Goal: Contribute content: Contribute content

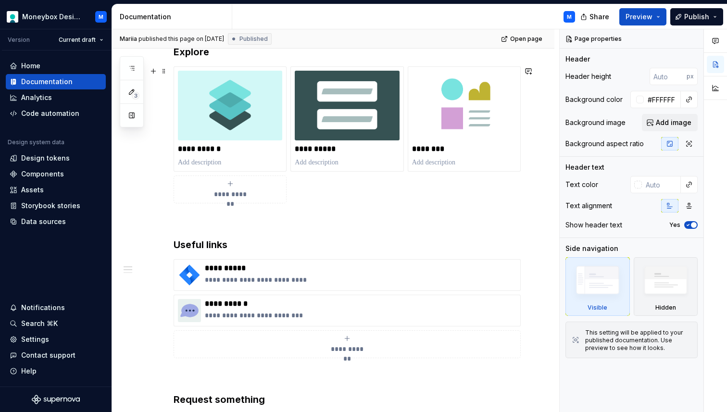
scroll to position [213, 0]
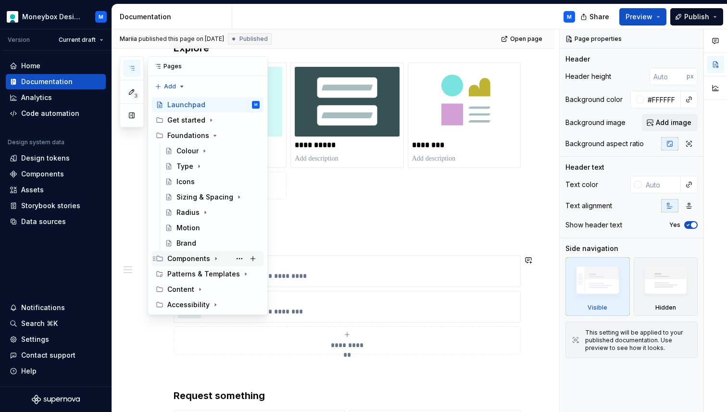
click at [191, 259] on div "Components" at bounding box center [188, 259] width 43 height 10
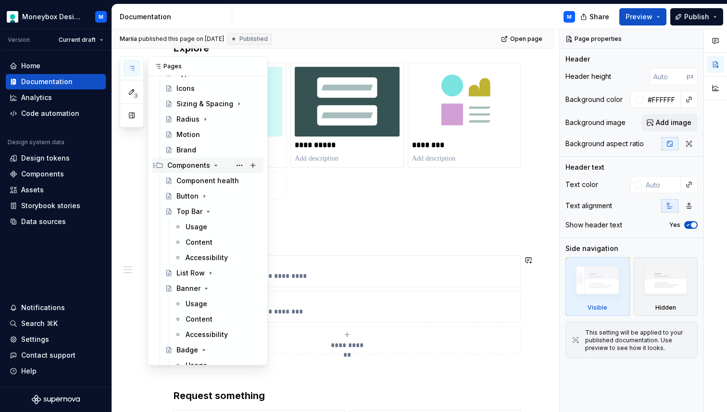
scroll to position [96, 0]
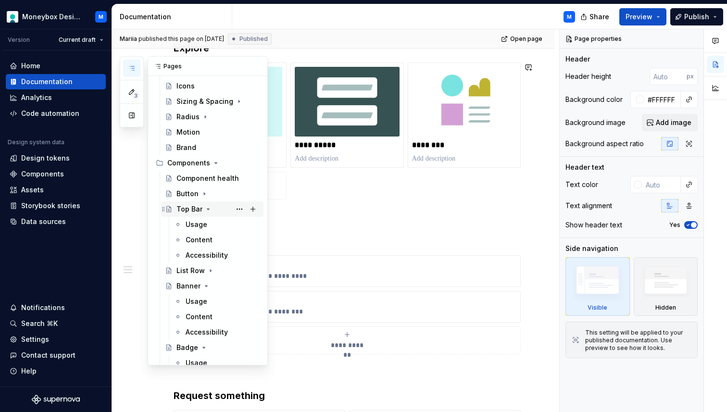
click at [184, 207] on div "Top Bar" at bounding box center [190, 209] width 26 height 10
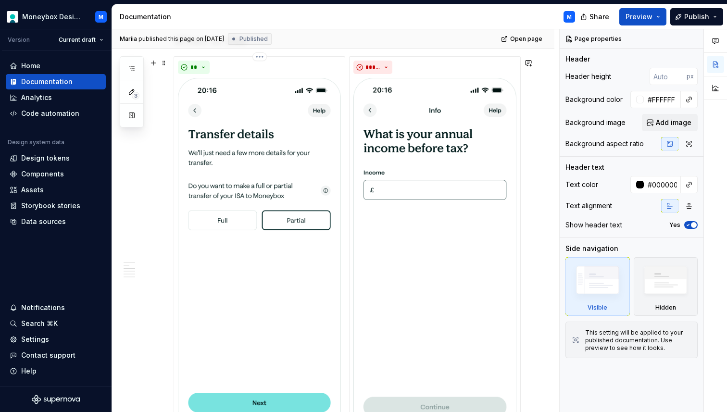
scroll to position [773, 0]
click at [267, 232] on img at bounding box center [259, 255] width 163 height 353
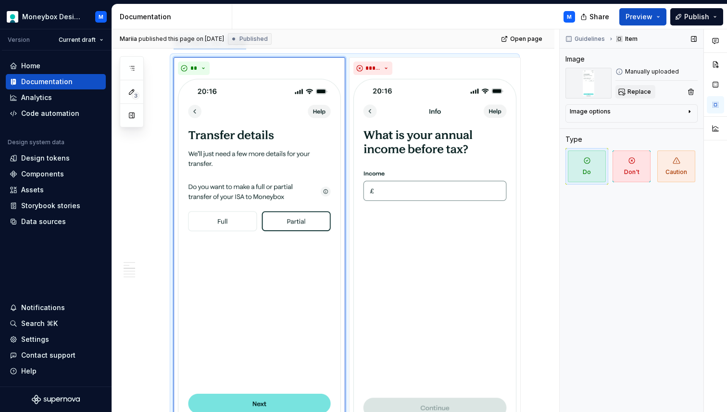
click at [635, 95] on span "Replace" at bounding box center [640, 92] width 24 height 8
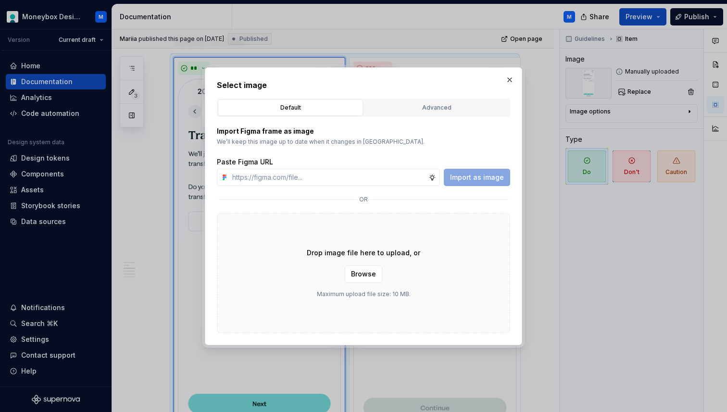
type textarea "*"
paste input "[URL][DOMAIN_NAME]"
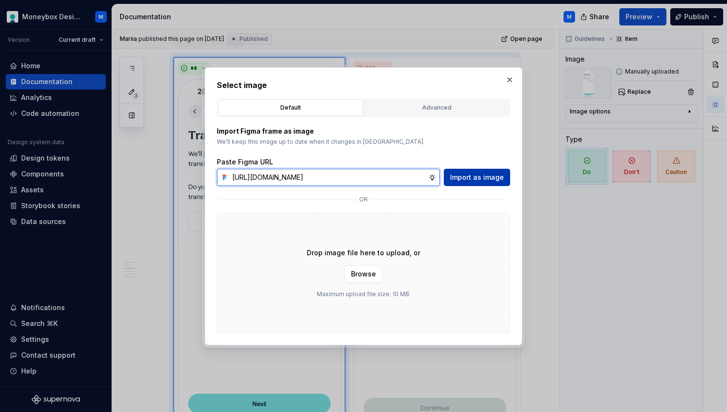
type input "[URL][DOMAIN_NAME]"
click at [486, 179] on span "Import as image" at bounding box center [477, 178] width 54 height 10
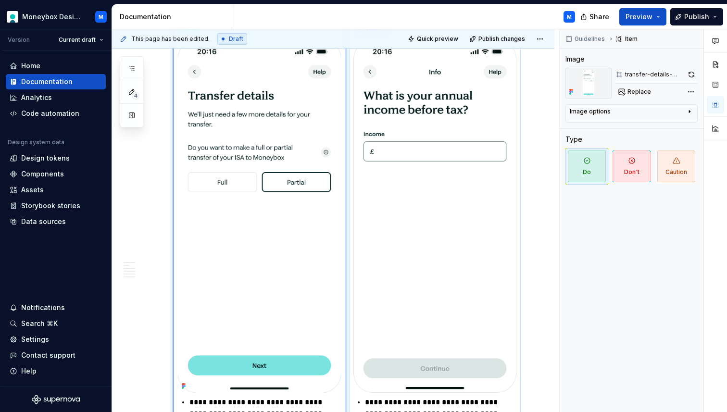
scroll to position [814, 0]
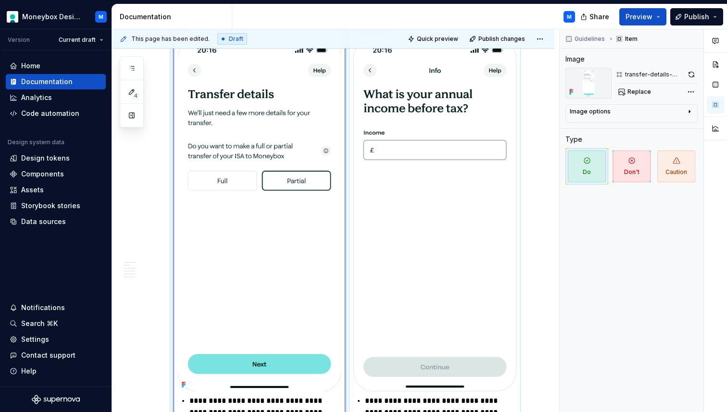
click at [431, 135] on img at bounding box center [435, 215] width 163 height 354
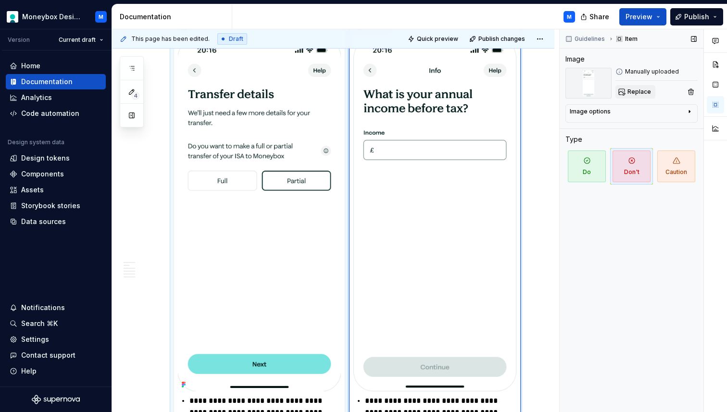
click at [638, 90] on span "Replace" at bounding box center [640, 92] width 24 height 8
type textarea "*"
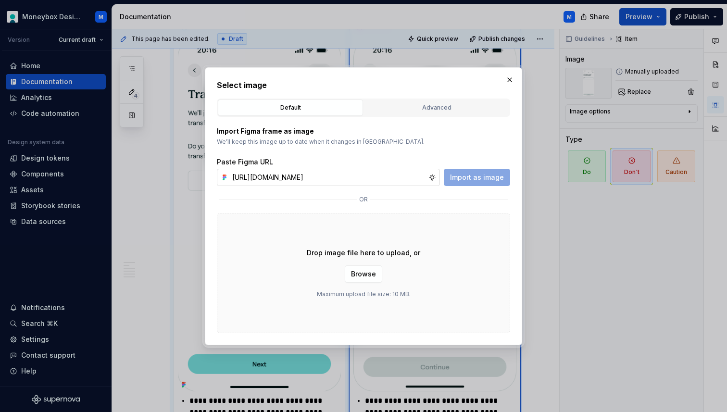
scroll to position [0, 223]
type input "[URL][DOMAIN_NAME]"
click at [475, 182] on button "Import as image" at bounding box center [477, 177] width 66 height 17
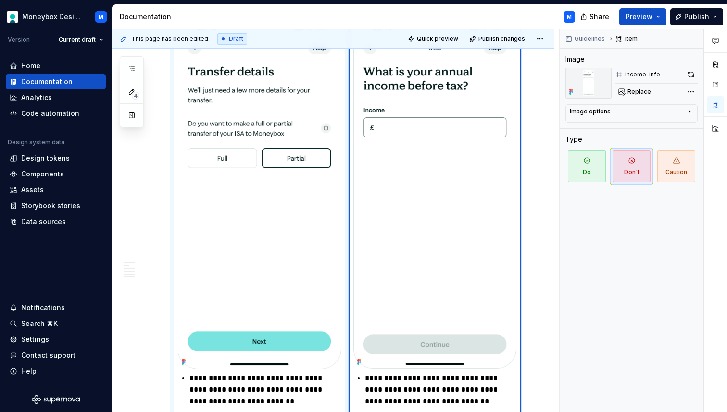
scroll to position [850, 0]
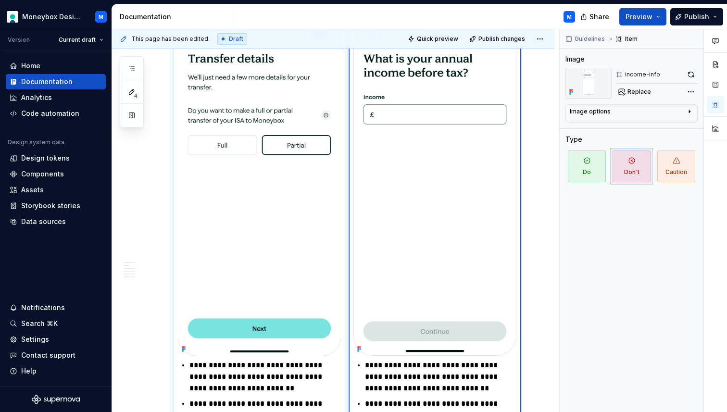
click at [268, 194] on img at bounding box center [259, 179] width 163 height 354
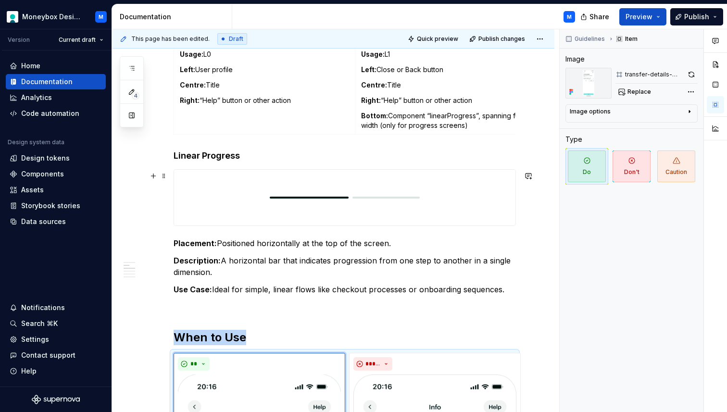
scroll to position [469, 0]
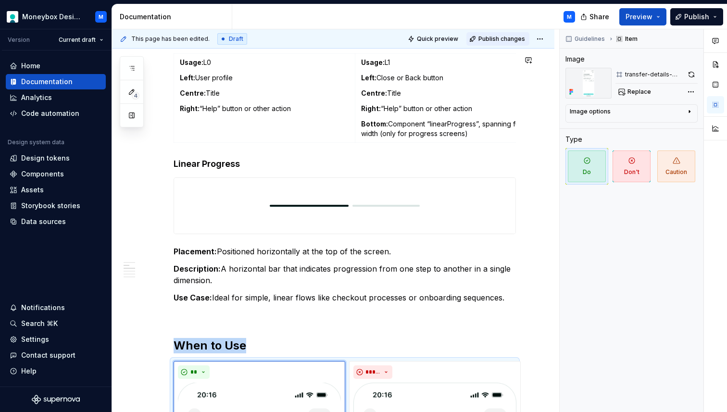
click at [498, 38] on span "Publish changes" at bounding box center [502, 39] width 47 height 8
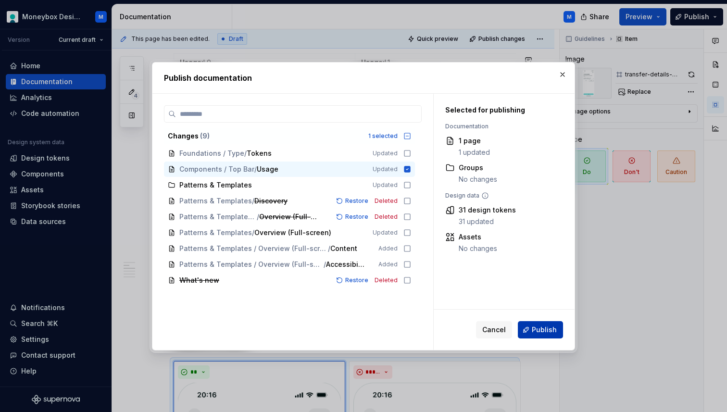
click at [531, 330] on button "Publish" at bounding box center [540, 329] width 45 height 17
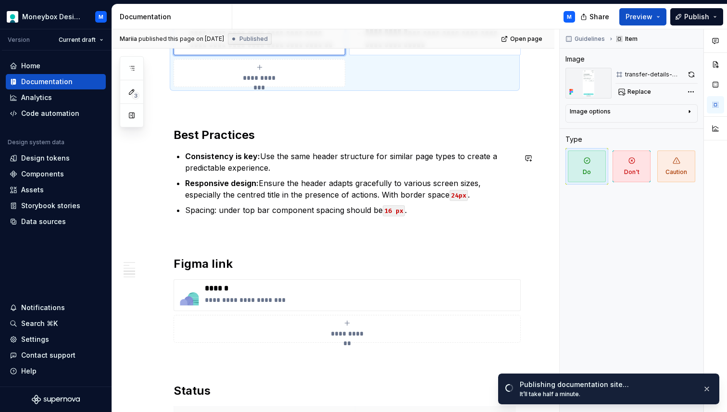
scroll to position [1547, 0]
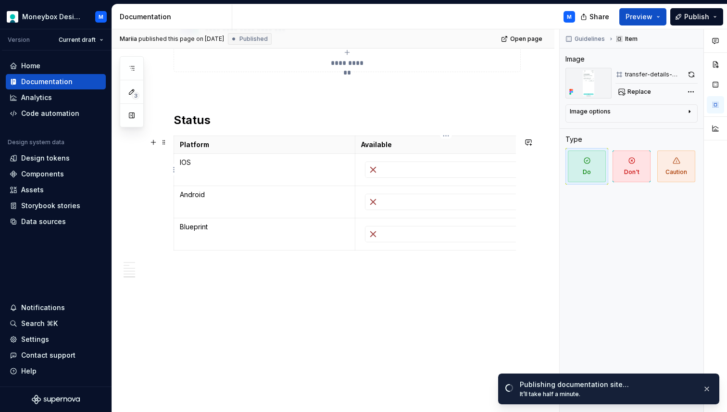
click at [379, 168] on img at bounding box center [373, 169] width 15 height 15
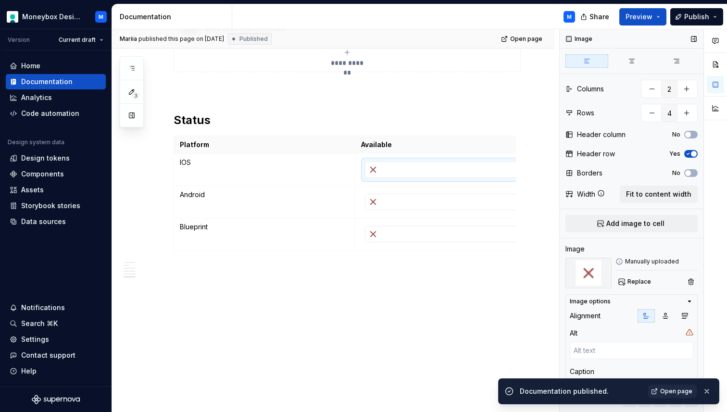
scroll to position [29, 0]
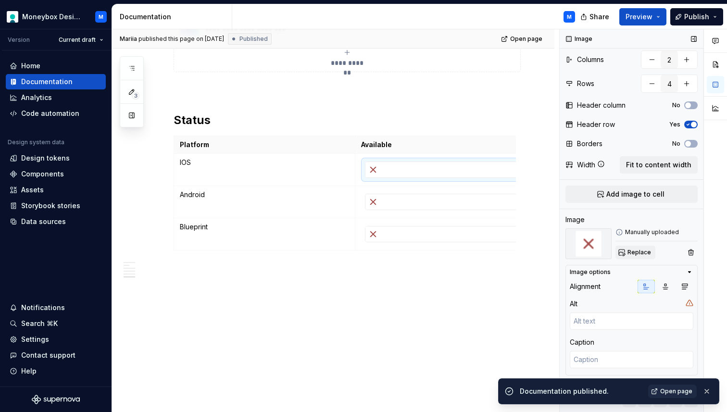
click at [637, 250] on span "Replace" at bounding box center [640, 253] width 24 height 8
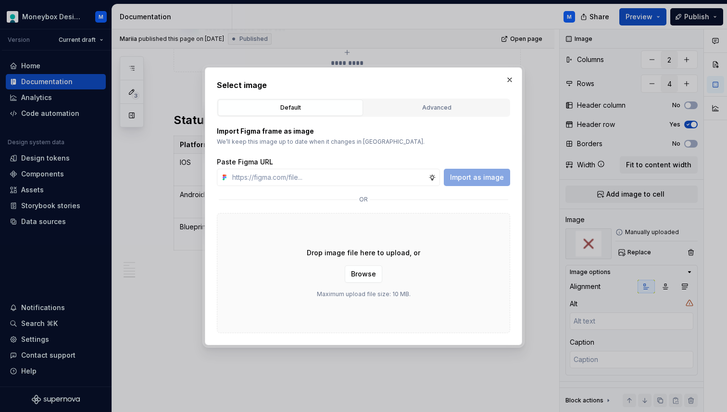
type textarea "*"
click at [283, 179] on input "text" at bounding box center [328, 177] width 200 height 17
paste input "[URL][DOMAIN_NAME]"
type input "[URL][DOMAIN_NAME]"
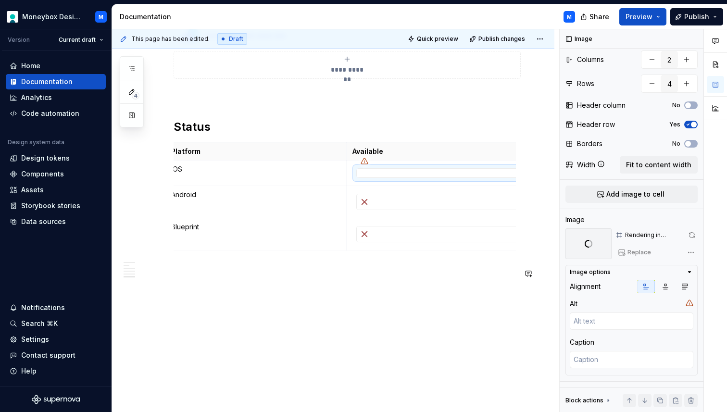
scroll to position [1547, 0]
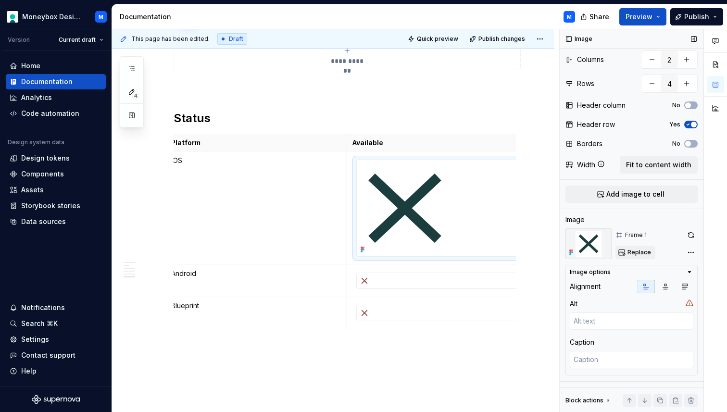
click at [643, 253] on span "Replace" at bounding box center [640, 253] width 24 height 8
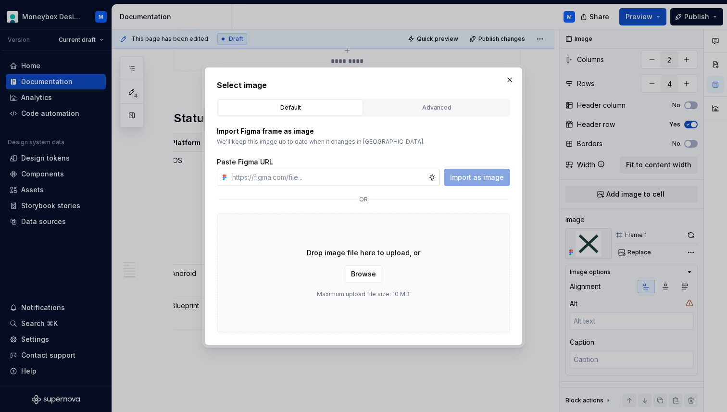
type textarea "*"
paste input "[URL][DOMAIN_NAME]"
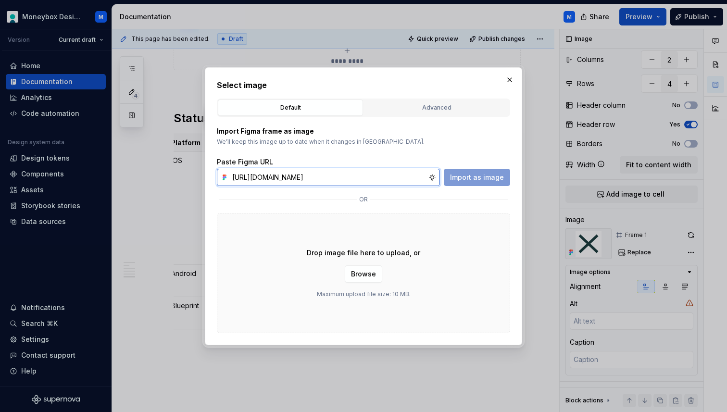
scroll to position [0, 222]
type input "[URL][DOMAIN_NAME]"
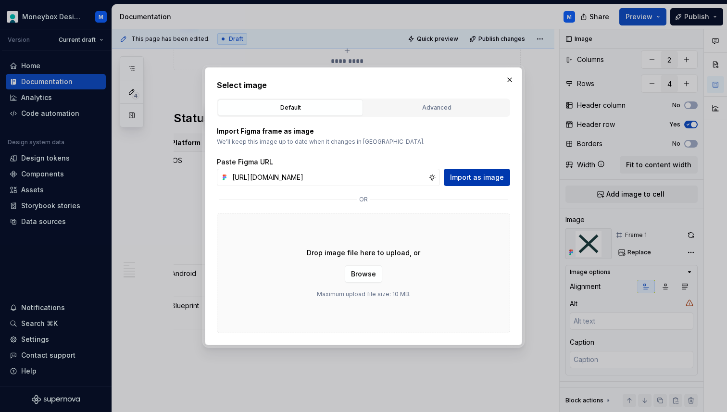
click at [482, 180] on span "Import as image" at bounding box center [477, 178] width 54 height 10
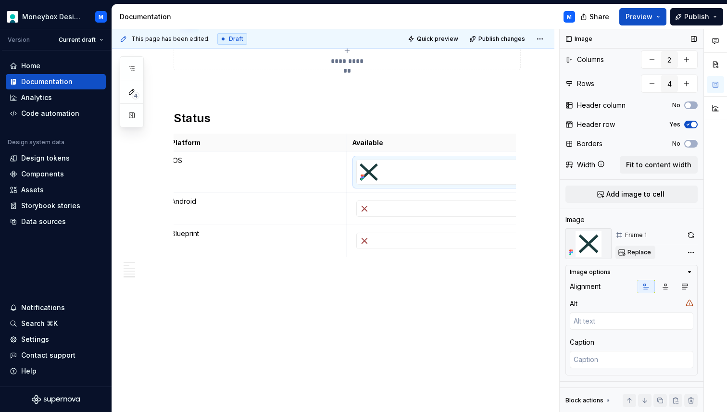
click at [638, 247] on button "Replace" at bounding box center [636, 252] width 40 height 13
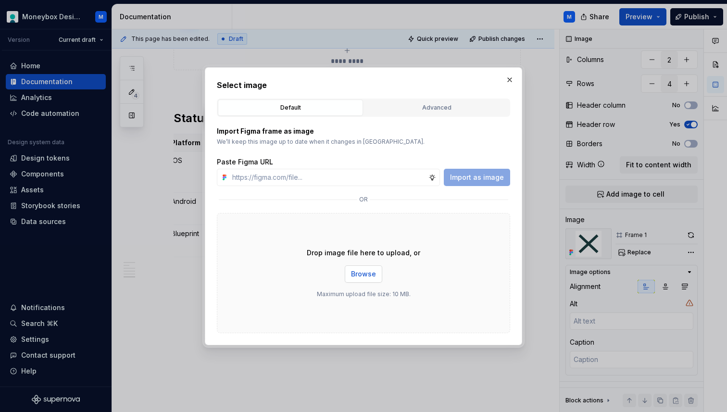
click at [353, 277] on span "Browse" at bounding box center [363, 274] width 25 height 10
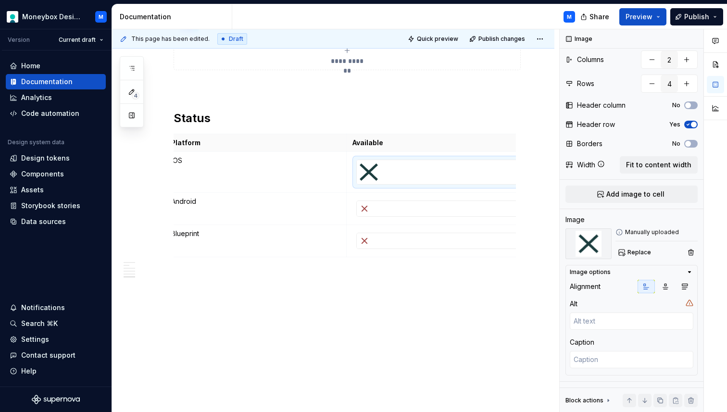
scroll to position [1540, 0]
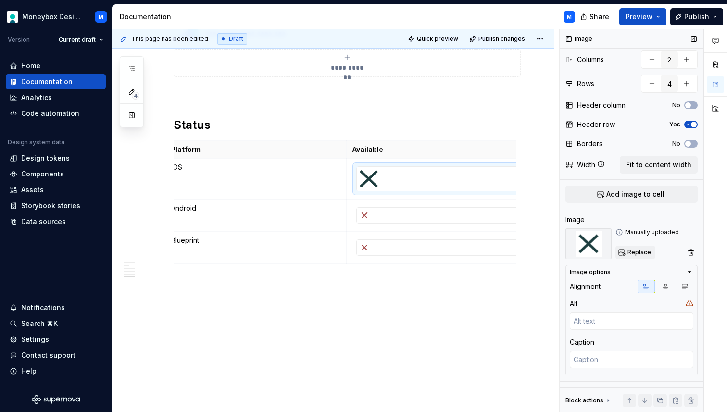
click at [629, 250] on span "Replace" at bounding box center [640, 253] width 24 height 8
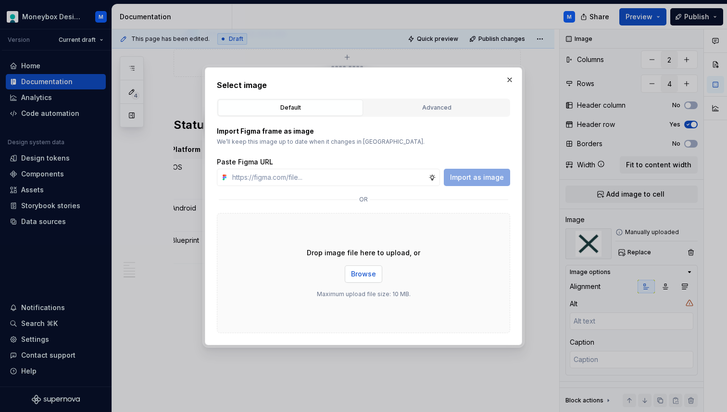
click at [356, 276] on span "Browse" at bounding box center [363, 274] width 25 height 10
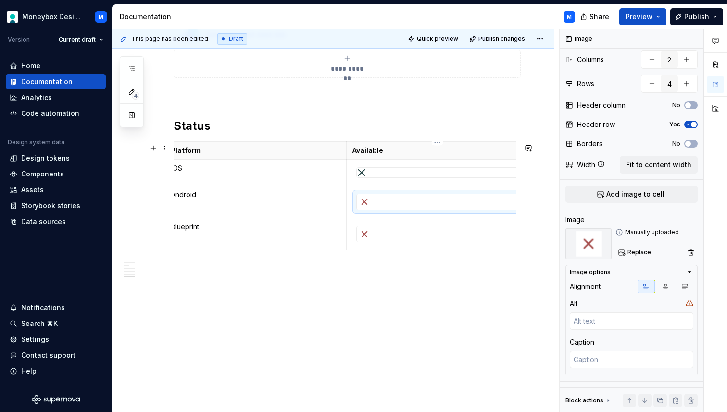
click at [401, 198] on div at bounding box center [437, 201] width 161 height 15
click at [627, 251] on button "Replace" at bounding box center [636, 252] width 40 height 13
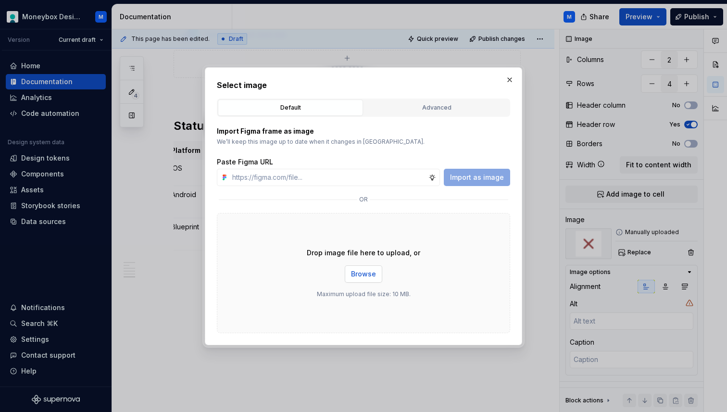
click at [367, 273] on span "Browse" at bounding box center [363, 274] width 25 height 10
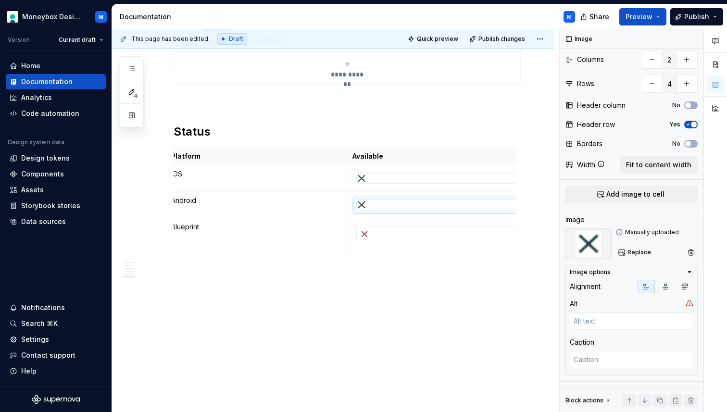
scroll to position [1535, 0]
click at [397, 236] on div at bounding box center [437, 234] width 161 height 15
click at [635, 254] on span "Replace" at bounding box center [640, 253] width 24 height 8
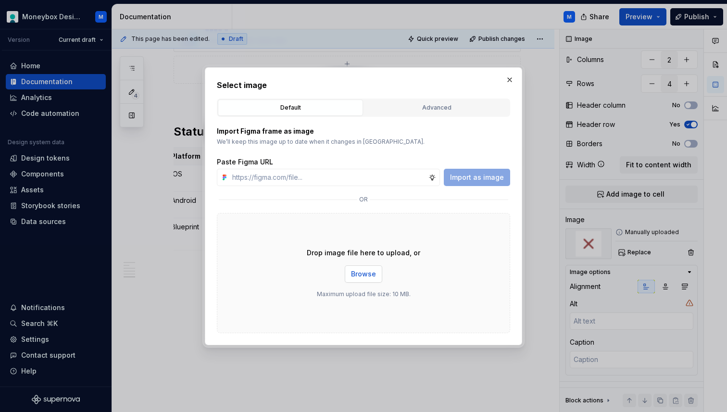
click at [364, 276] on span "Browse" at bounding box center [363, 274] width 25 height 10
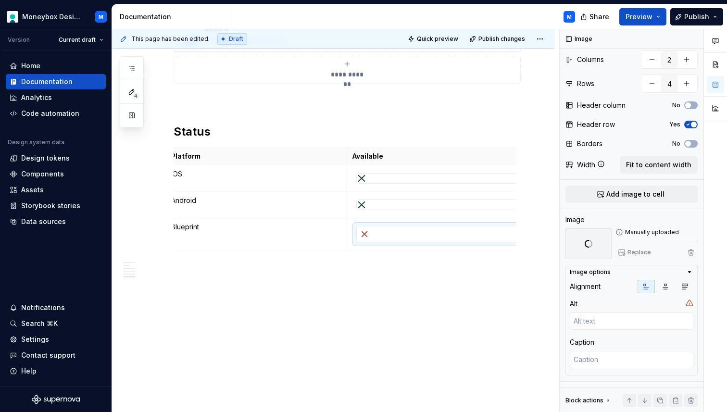
scroll to position [1529, 0]
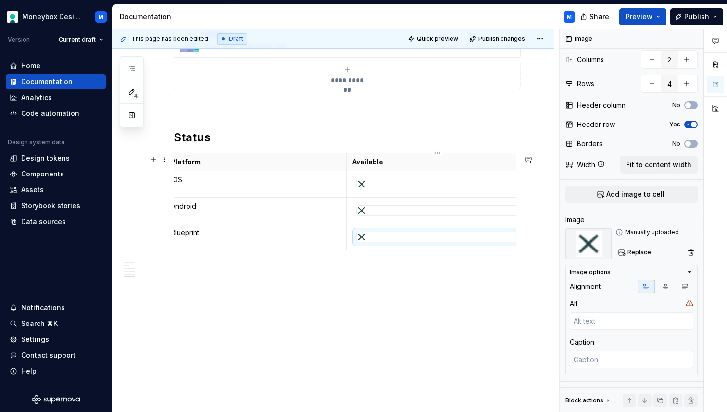
click at [393, 197] on td at bounding box center [438, 210] width 182 height 26
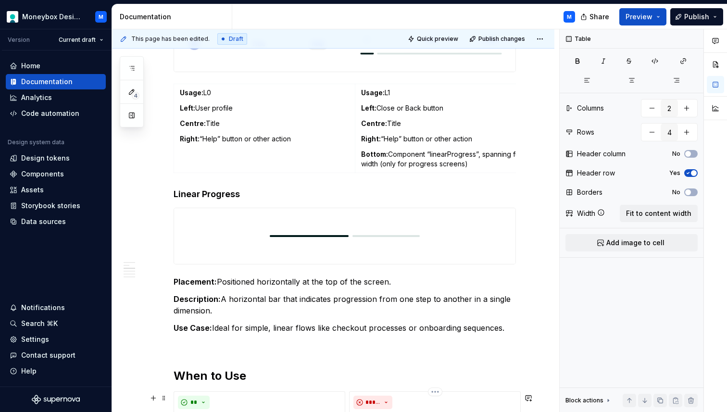
scroll to position [287, 0]
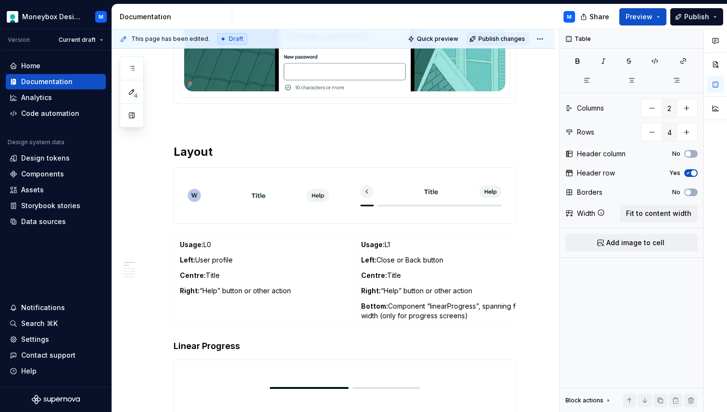
click at [504, 37] on span "Publish changes" at bounding box center [502, 39] width 47 height 8
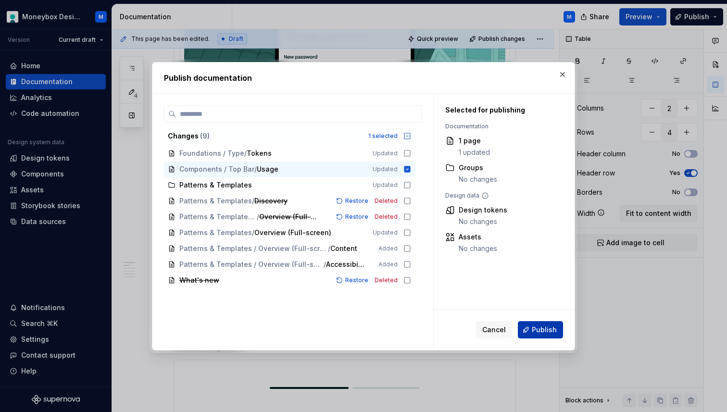
click at [538, 329] on span "Publish" at bounding box center [544, 330] width 25 height 10
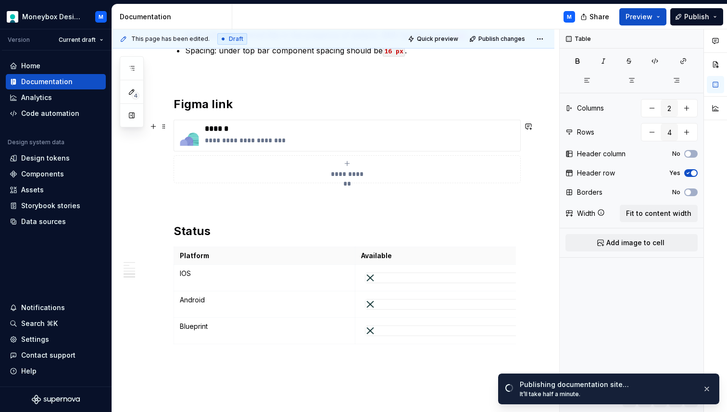
scroll to position [1406, 0]
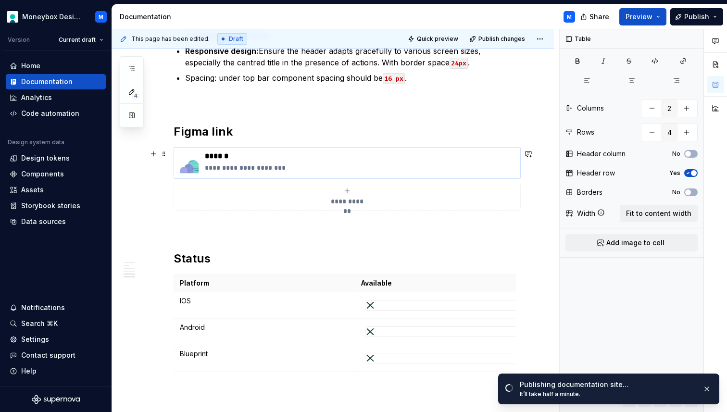
click at [188, 166] on img at bounding box center [189, 163] width 23 height 23
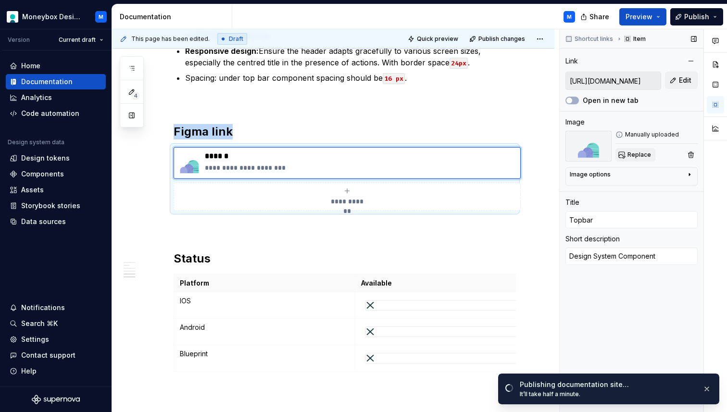
click at [635, 155] on span "Replace" at bounding box center [640, 155] width 24 height 8
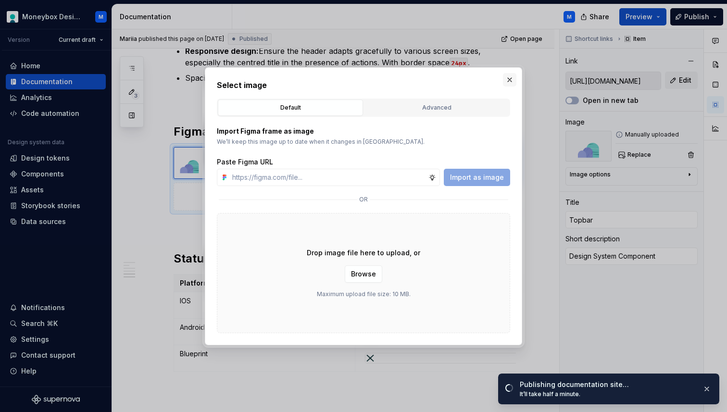
click at [513, 77] on button "button" at bounding box center [509, 79] width 13 height 13
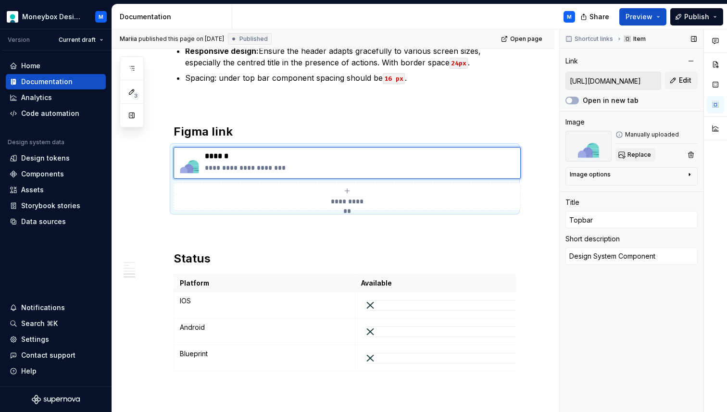
click at [634, 151] on span "Replace" at bounding box center [640, 155] width 24 height 8
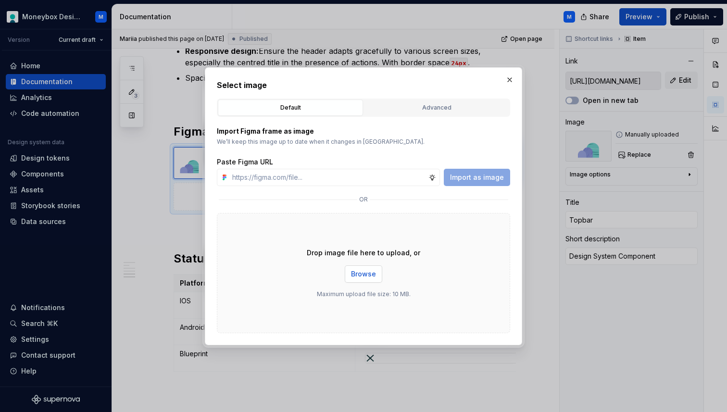
click at [365, 269] on span "Browse" at bounding box center [363, 274] width 25 height 10
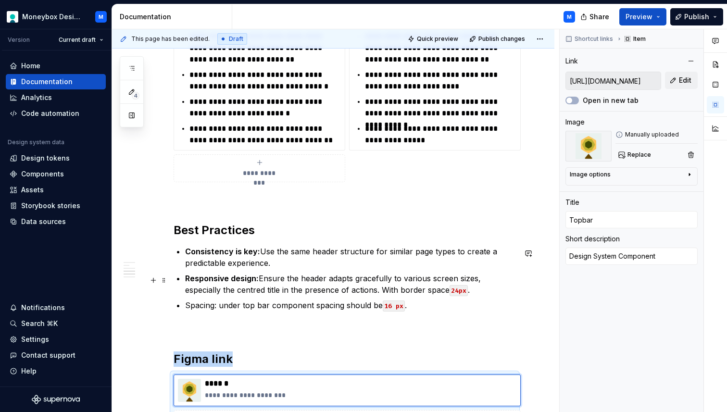
scroll to position [1213, 0]
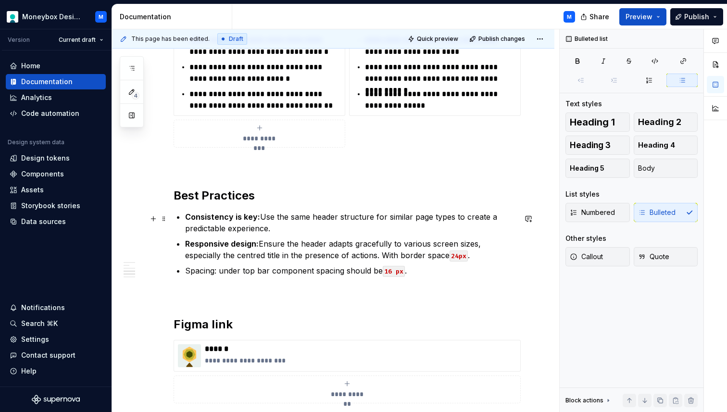
click at [267, 234] on p "Consistency is key: Use the same header structure for similar page types to cre…" at bounding box center [350, 222] width 331 height 23
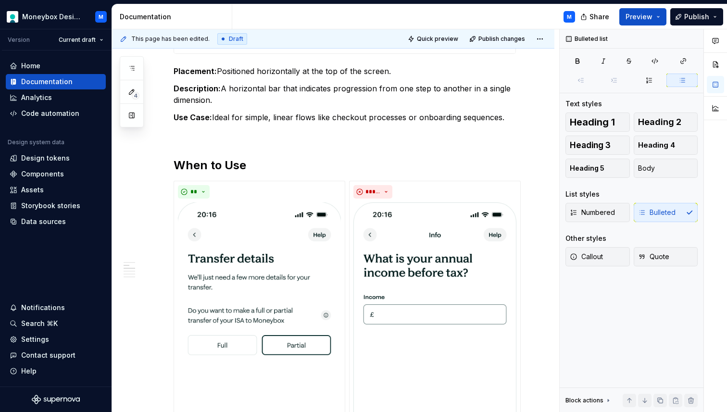
scroll to position [210, 0]
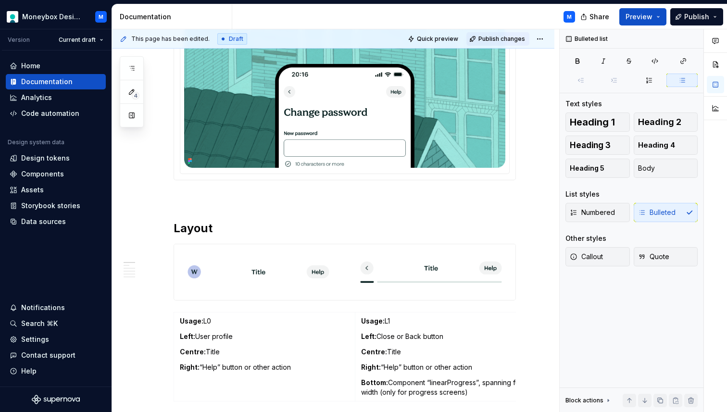
click at [494, 40] on span "Publish changes" at bounding box center [502, 39] width 47 height 8
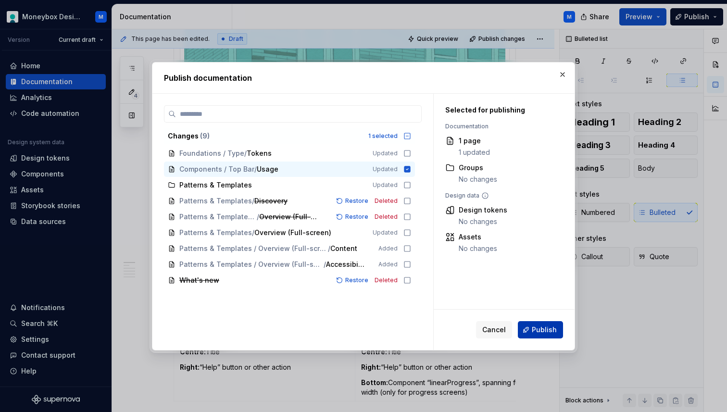
click at [548, 330] on span "Publish" at bounding box center [544, 330] width 25 height 10
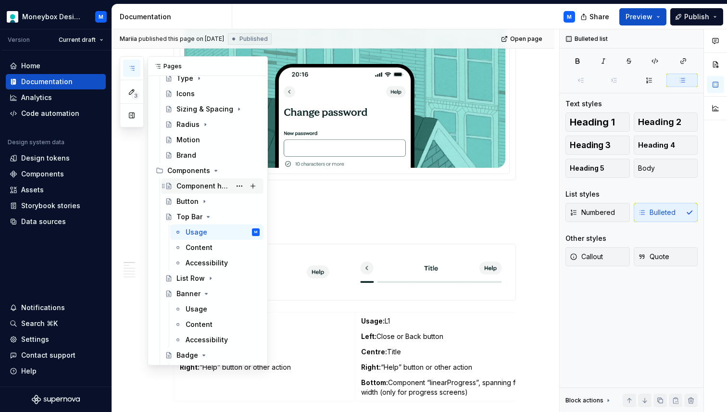
scroll to position [107, 0]
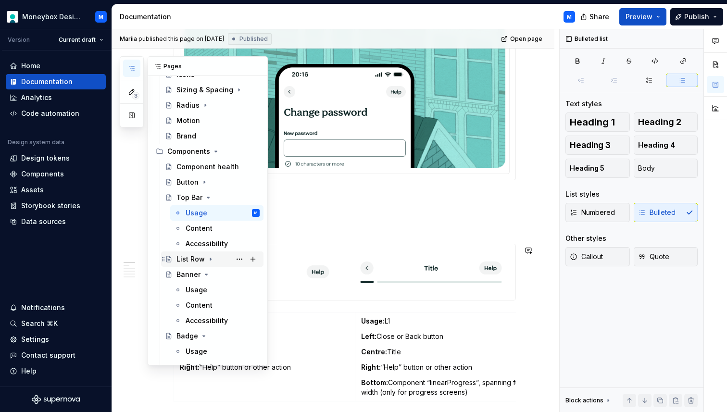
click at [186, 261] on div "List Row" at bounding box center [191, 259] width 28 height 10
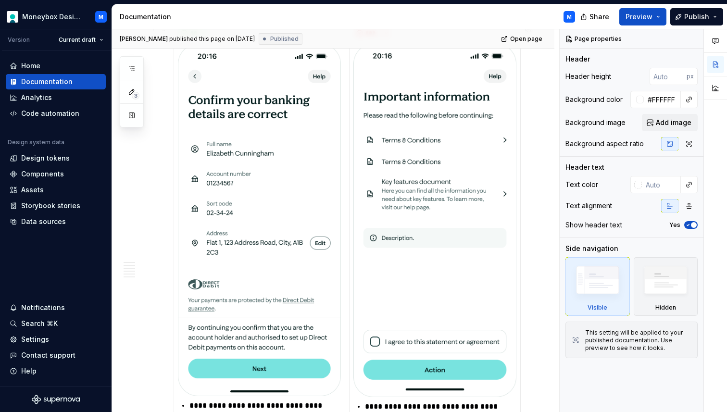
scroll to position [843, 0]
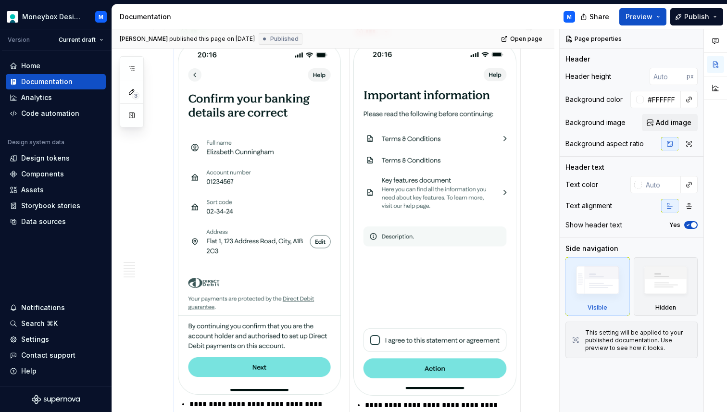
click at [276, 227] on img at bounding box center [259, 218] width 163 height 353
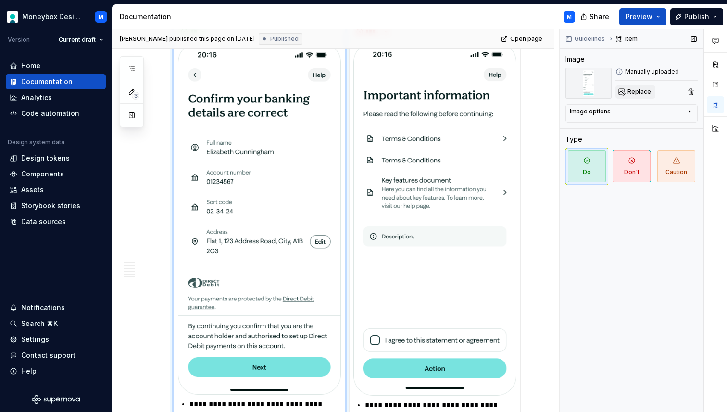
click at [637, 92] on span "Replace" at bounding box center [640, 92] width 24 height 8
type textarea "*"
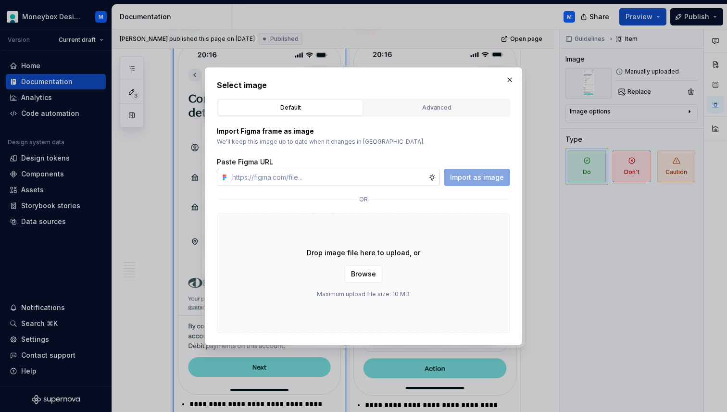
click at [341, 178] on input "text" at bounding box center [328, 177] width 200 height 17
type input "[URL][DOMAIN_NAME]"
click at [484, 179] on span "Import as image" at bounding box center [477, 178] width 54 height 10
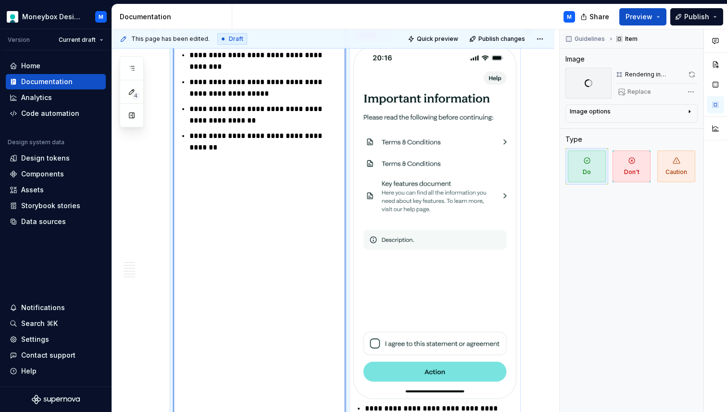
scroll to position [806, 0]
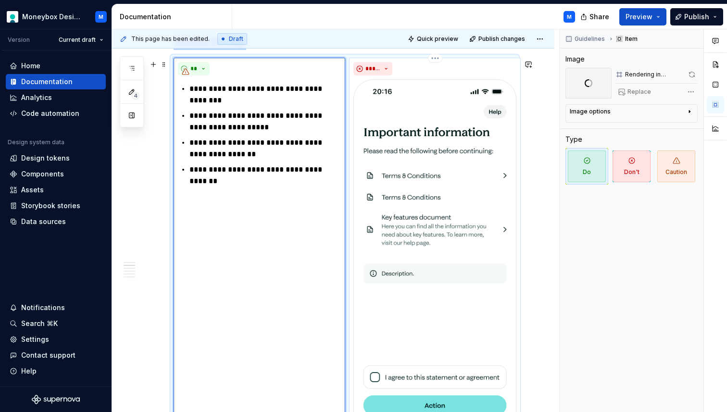
click at [444, 193] on img at bounding box center [435, 256] width 163 height 354
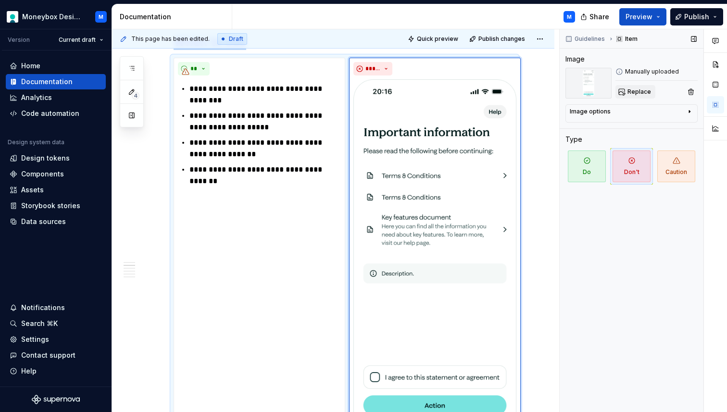
click at [645, 89] on span "Replace" at bounding box center [640, 92] width 24 height 8
type textarea "*"
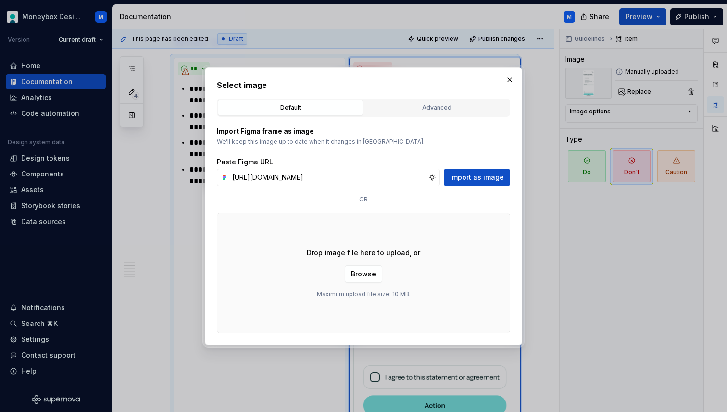
scroll to position [0, 224]
type input "[URL][DOMAIN_NAME]"
click at [479, 176] on span "Import as image" at bounding box center [477, 178] width 54 height 10
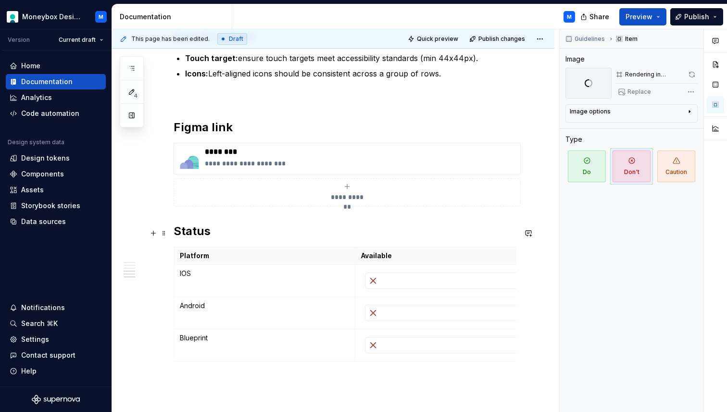
scroll to position [1253, 0]
click at [396, 279] on div at bounding box center [446, 280] width 161 height 15
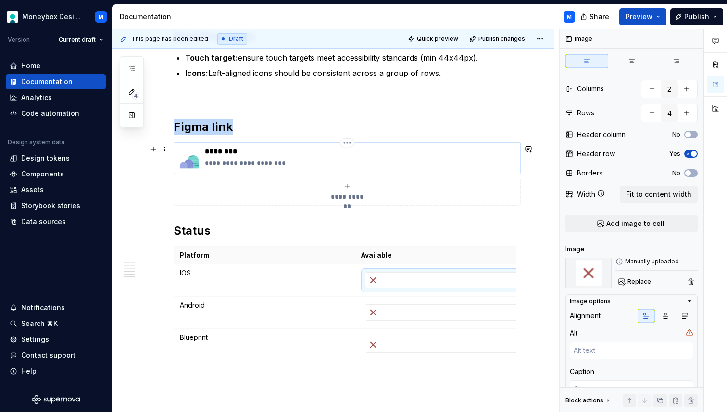
click at [189, 157] on img at bounding box center [189, 158] width 23 height 23
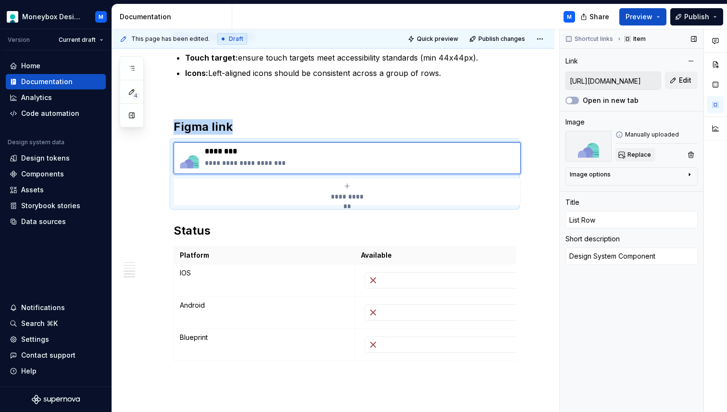
click at [628, 154] on span "Replace" at bounding box center [640, 155] width 24 height 8
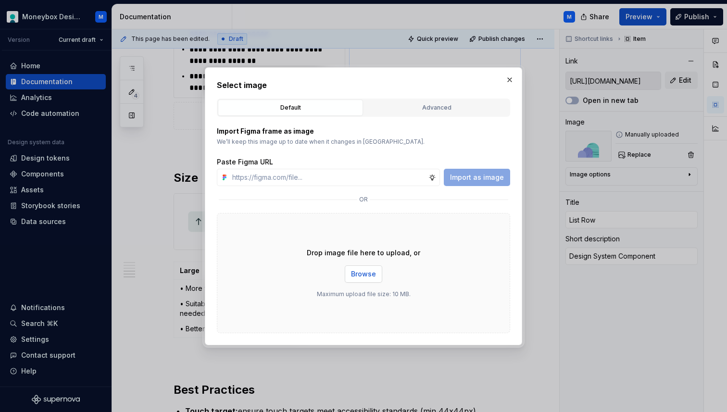
click at [368, 276] on span "Browse" at bounding box center [363, 274] width 25 height 10
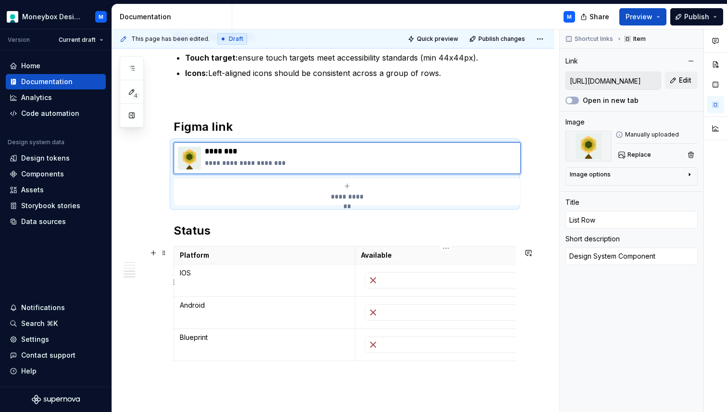
click at [376, 281] on img at bounding box center [373, 280] width 15 height 15
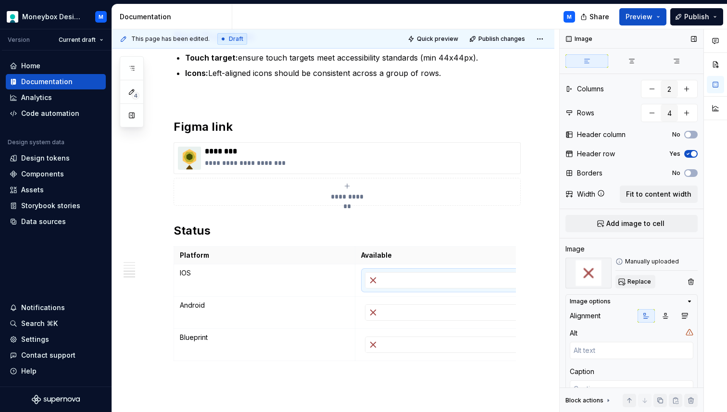
click at [637, 279] on span "Replace" at bounding box center [640, 282] width 24 height 8
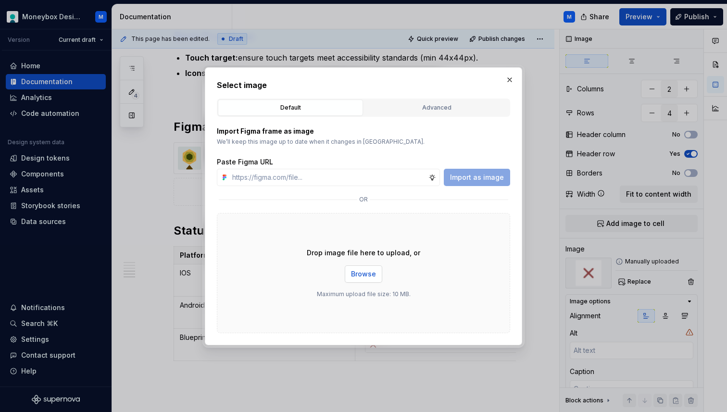
click at [363, 275] on span "Browse" at bounding box center [363, 274] width 25 height 10
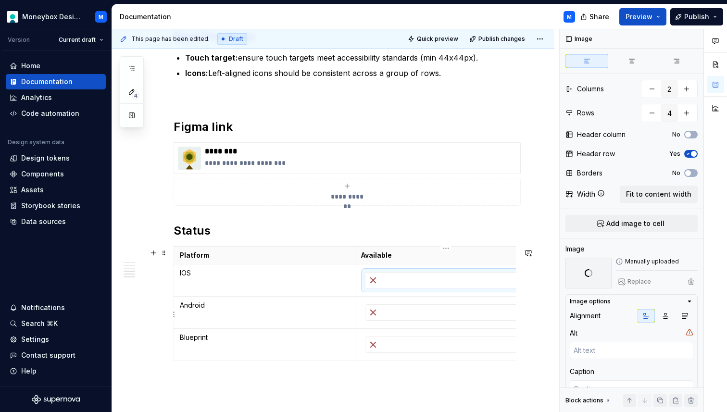
click at [398, 315] on div at bounding box center [446, 312] width 161 height 15
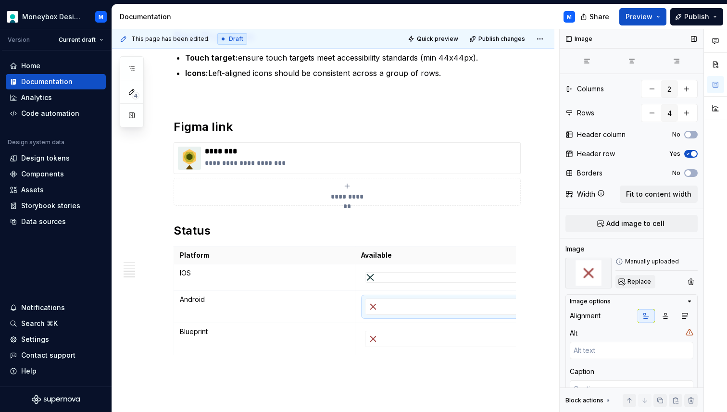
click at [637, 284] on span "Replace" at bounding box center [640, 282] width 24 height 8
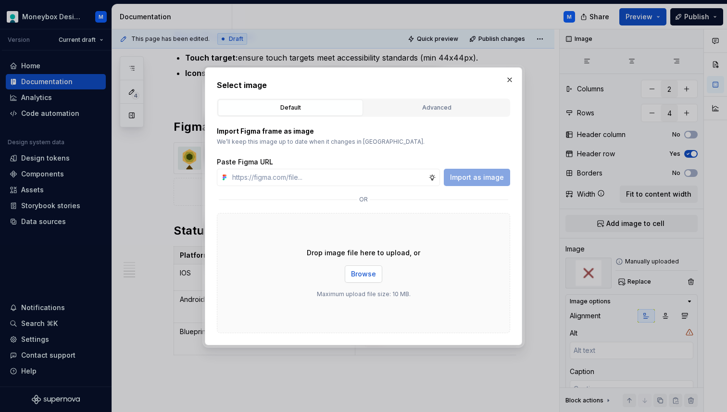
click at [363, 275] on span "Browse" at bounding box center [363, 274] width 25 height 10
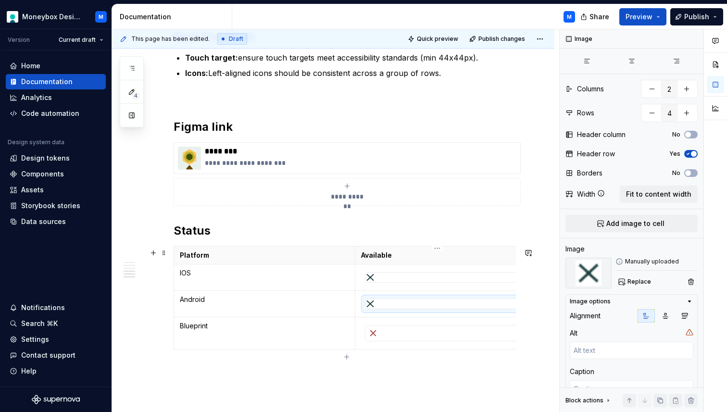
scroll to position [0, 9]
click at [385, 337] on div at bounding box center [437, 333] width 161 height 15
click at [630, 282] on span "Replace" at bounding box center [640, 282] width 24 height 8
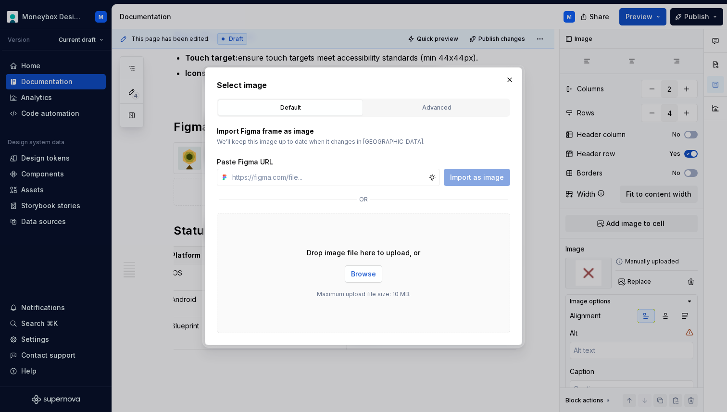
click at [360, 278] on span "Browse" at bounding box center [363, 274] width 25 height 10
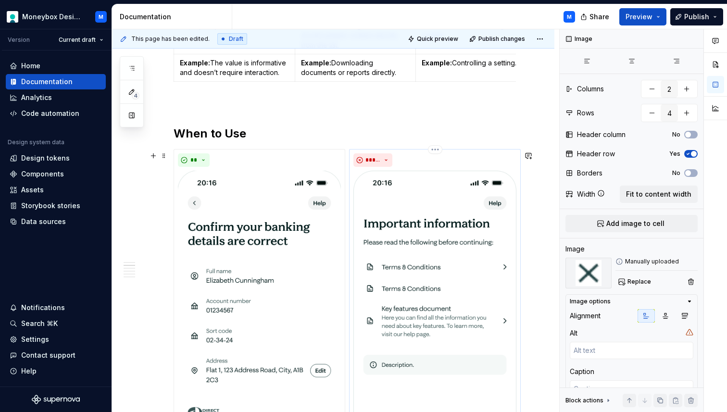
scroll to position [710, 0]
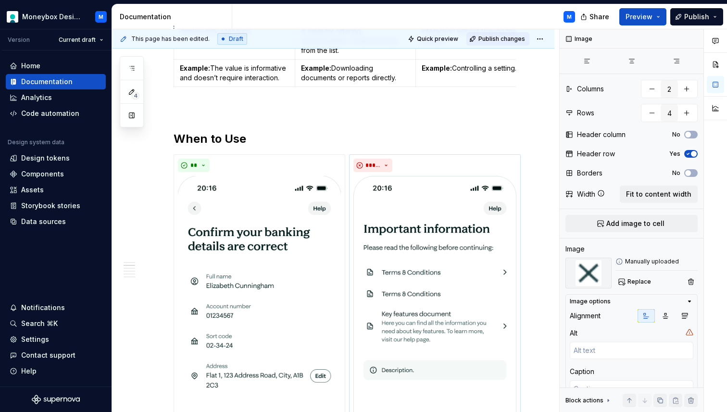
click at [510, 40] on span "Publish changes" at bounding box center [502, 39] width 47 height 8
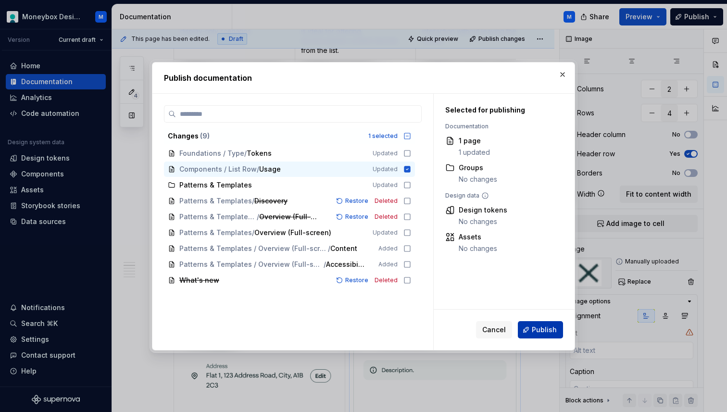
click at [545, 325] on span "Publish" at bounding box center [544, 330] width 25 height 10
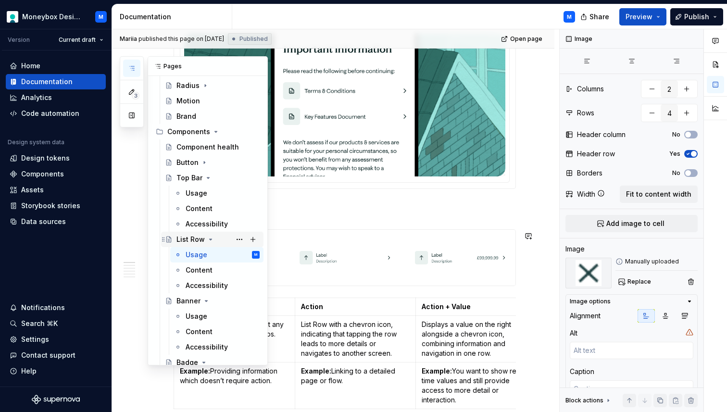
scroll to position [141, 0]
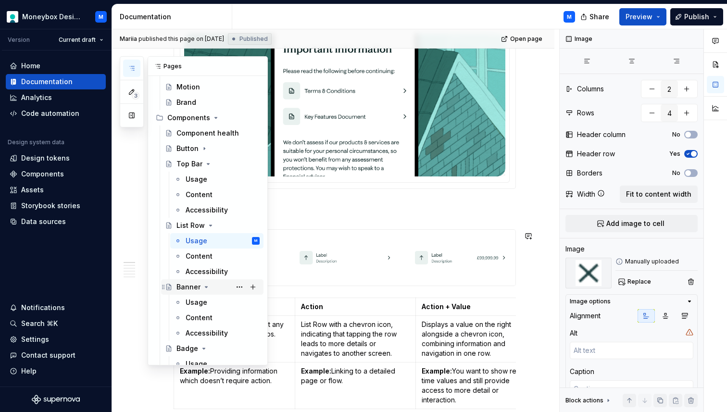
click at [189, 284] on div "Banner" at bounding box center [189, 287] width 24 height 10
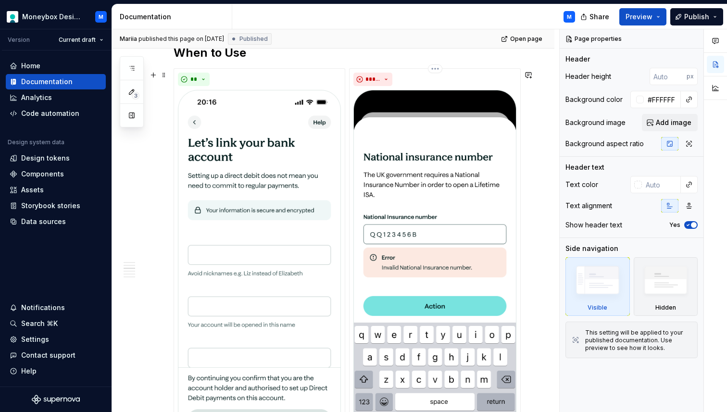
scroll to position [1014, 0]
click at [262, 272] on img at bounding box center [259, 267] width 163 height 354
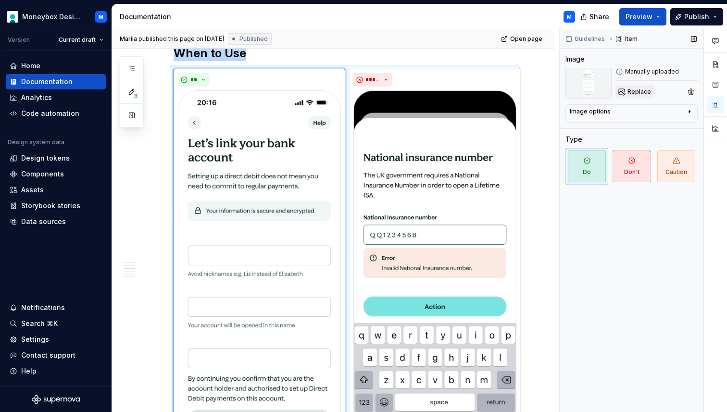
click at [642, 88] on span "Replace" at bounding box center [640, 92] width 24 height 8
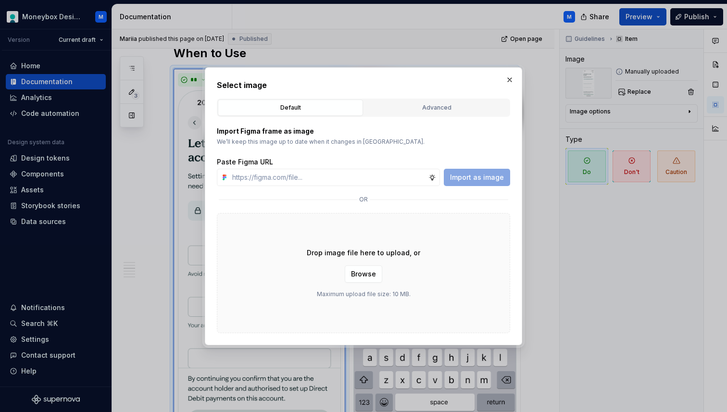
type textarea "*"
type input "[URL][DOMAIN_NAME]"
click at [473, 178] on span "Import as image" at bounding box center [477, 178] width 54 height 10
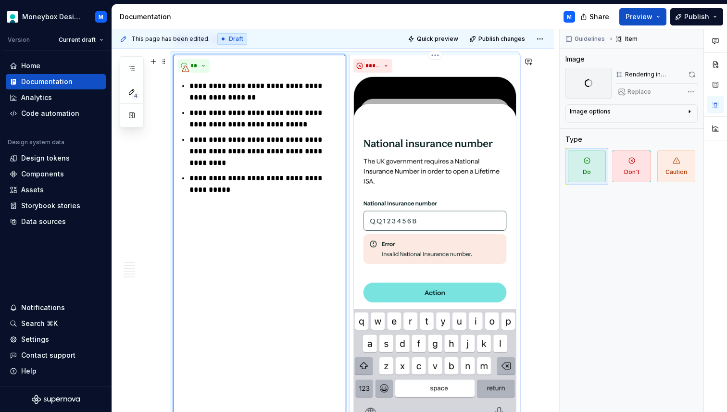
scroll to position [1019, 0]
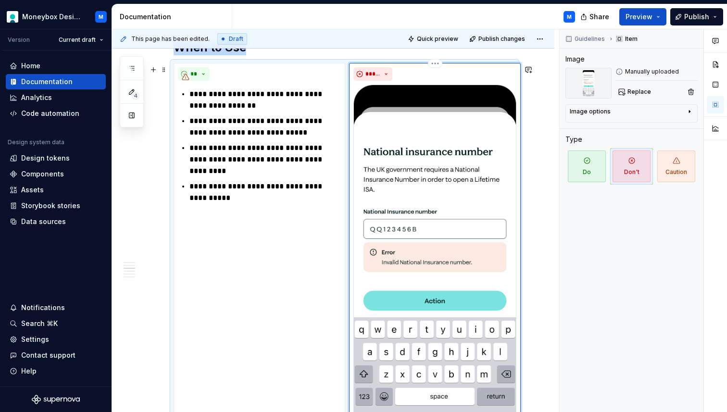
click at [428, 186] on img at bounding box center [435, 262] width 163 height 354
click at [643, 89] on span "Replace" at bounding box center [640, 92] width 24 height 8
type textarea "*"
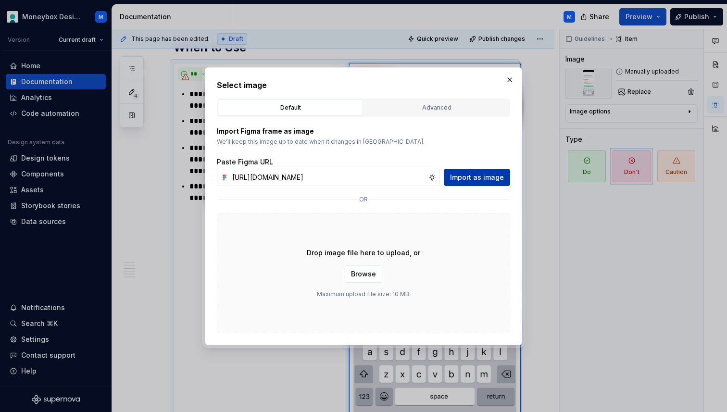
scroll to position [0, 225]
type input "[URL][DOMAIN_NAME]"
click at [463, 181] on span "Import as image" at bounding box center [477, 178] width 54 height 10
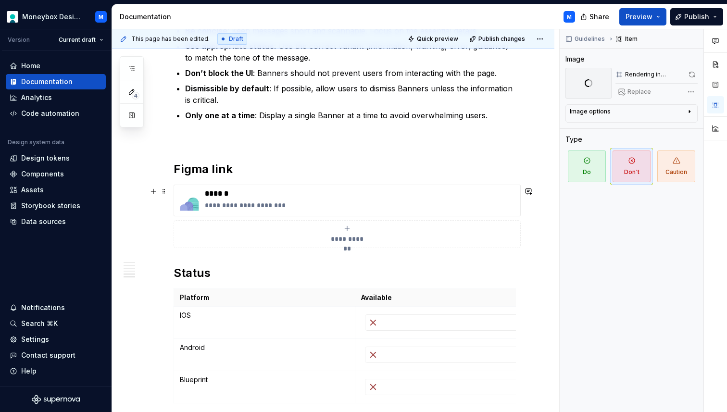
scroll to position [1659, 0]
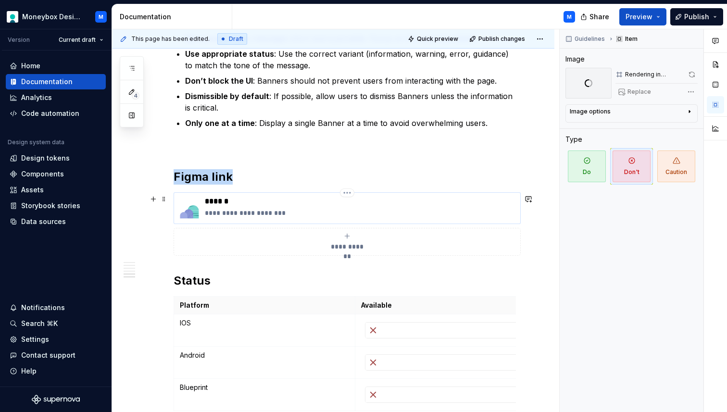
click at [187, 215] on img at bounding box center [189, 208] width 23 height 23
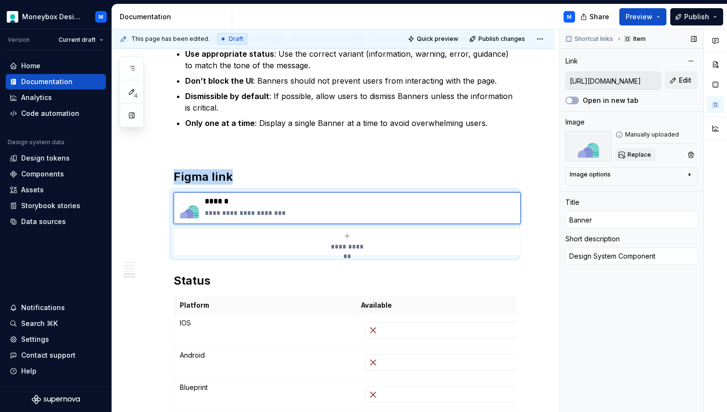
click at [631, 159] on button "Replace" at bounding box center [636, 154] width 40 height 13
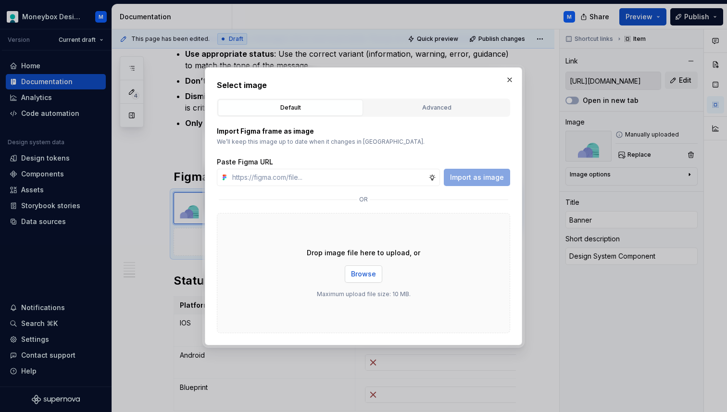
click at [368, 271] on span "Browse" at bounding box center [363, 274] width 25 height 10
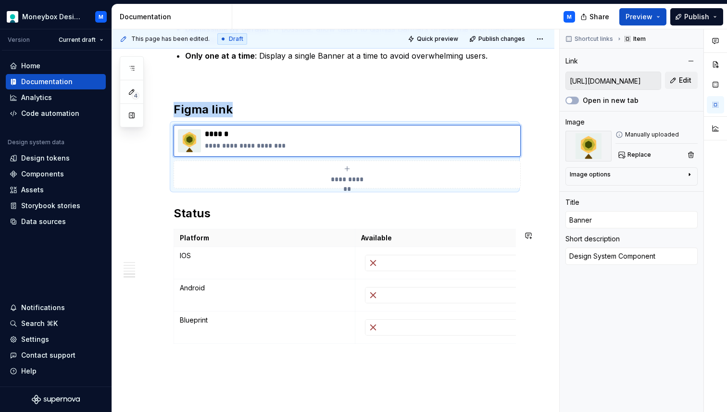
scroll to position [1742, 0]
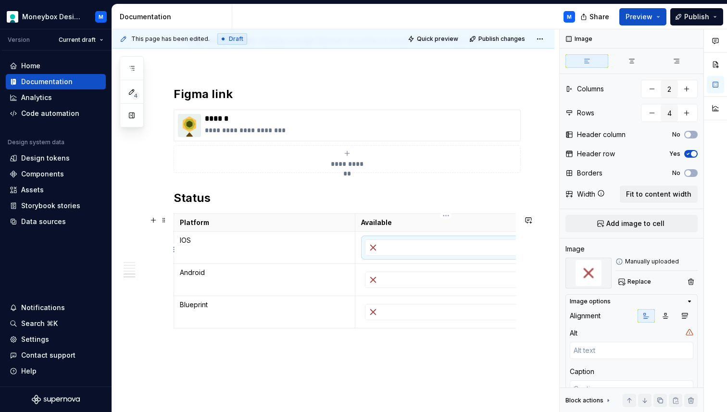
click at [393, 254] on div at bounding box center [446, 247] width 161 height 15
click at [640, 279] on span "Replace" at bounding box center [640, 282] width 24 height 8
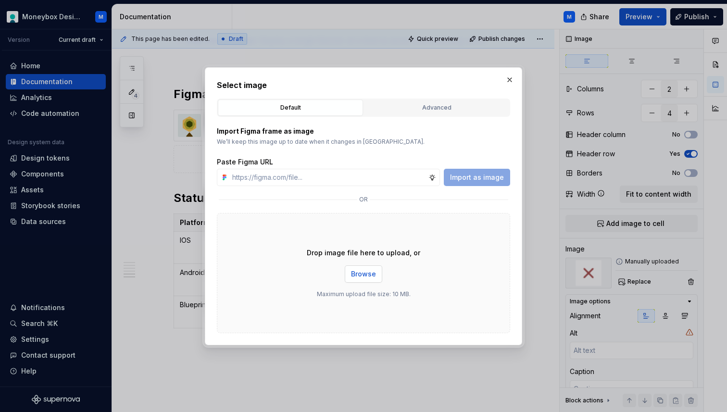
click at [368, 270] on span "Browse" at bounding box center [363, 274] width 25 height 10
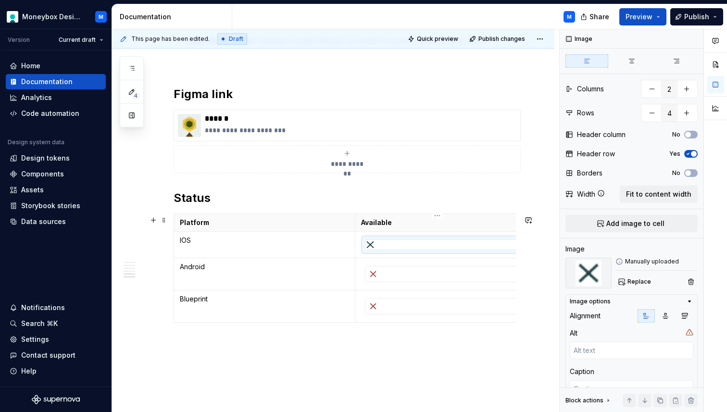
scroll to position [0, 9]
click at [374, 280] on div at bounding box center [437, 274] width 161 height 15
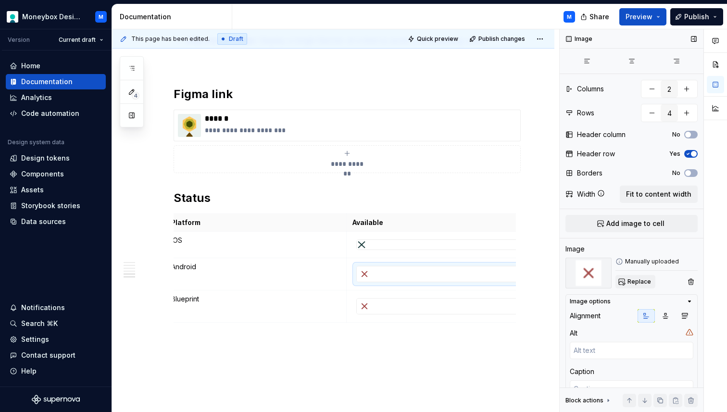
click at [626, 279] on button "Replace" at bounding box center [636, 281] width 40 height 13
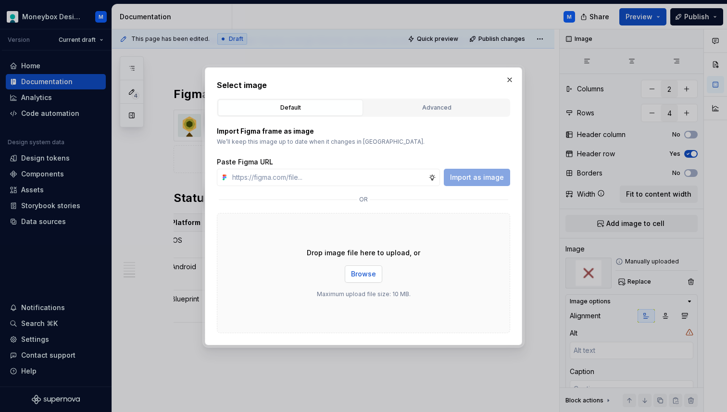
click at [360, 277] on span "Browse" at bounding box center [363, 274] width 25 height 10
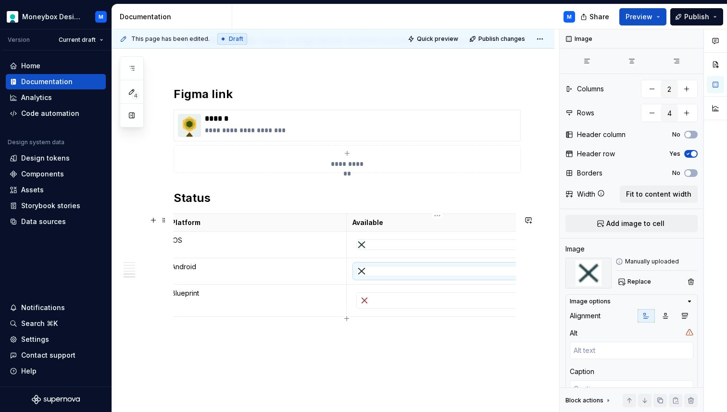
click at [378, 308] on div at bounding box center [437, 300] width 161 height 15
click at [628, 282] on span "Replace" at bounding box center [640, 282] width 24 height 8
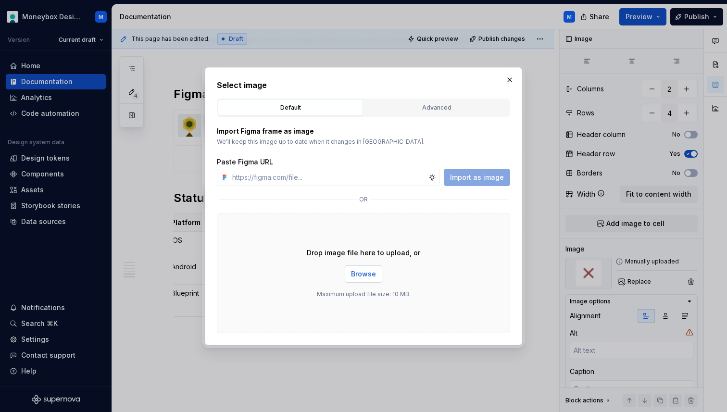
click at [371, 273] on span "Browse" at bounding box center [363, 274] width 25 height 10
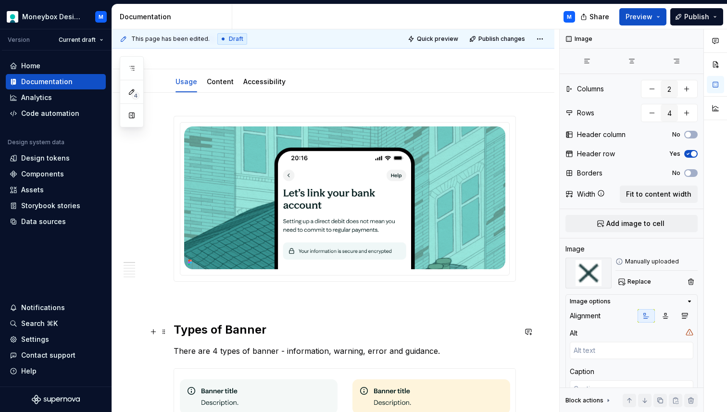
scroll to position [0, 0]
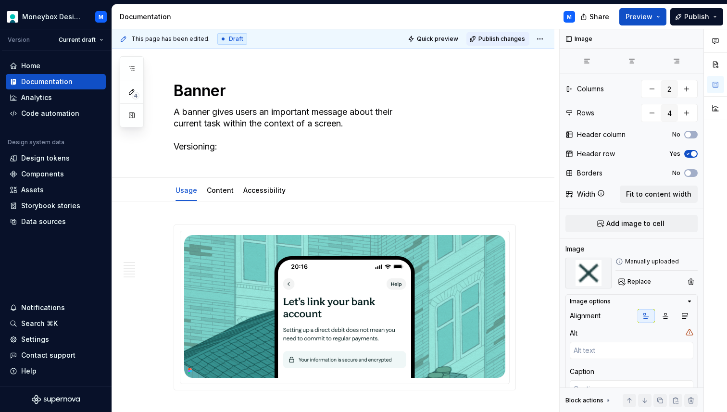
click at [502, 37] on span "Publish changes" at bounding box center [502, 39] width 47 height 8
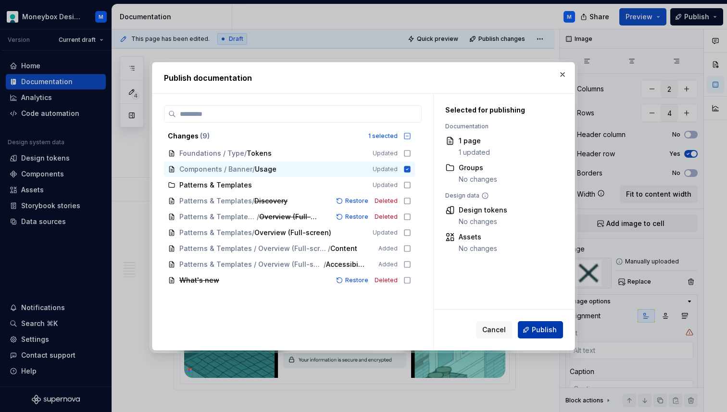
click at [538, 330] on span "Publish" at bounding box center [544, 330] width 25 height 10
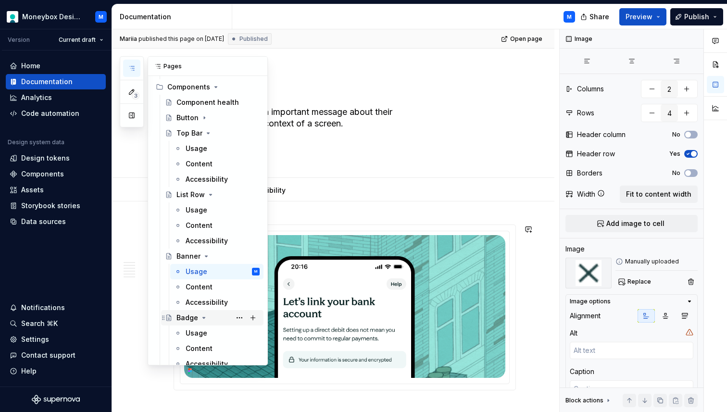
click at [185, 316] on div "Badge" at bounding box center [188, 318] width 22 height 10
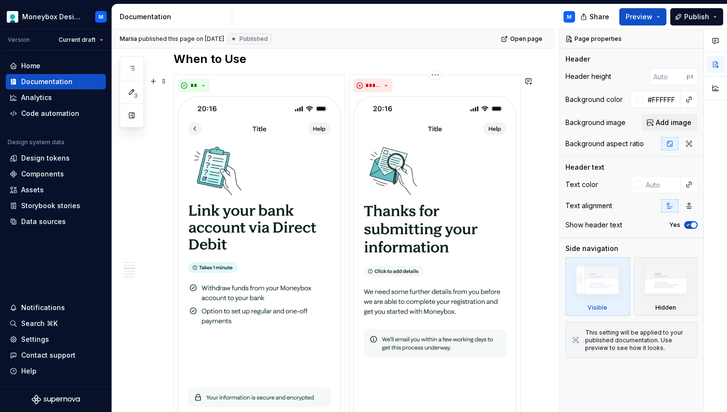
scroll to position [901, 0]
click at [258, 202] on img at bounding box center [259, 273] width 163 height 353
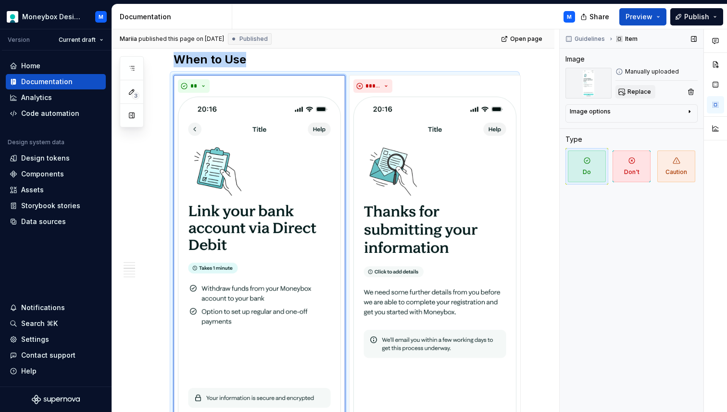
click at [626, 93] on button "Replace" at bounding box center [636, 91] width 40 height 13
type textarea "*"
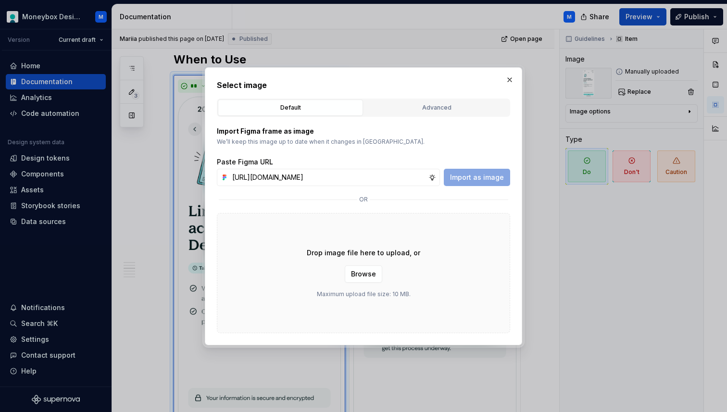
scroll to position [0, 223]
type input "[URL][DOMAIN_NAME]"
click at [482, 178] on span "Import as image" at bounding box center [477, 178] width 54 height 10
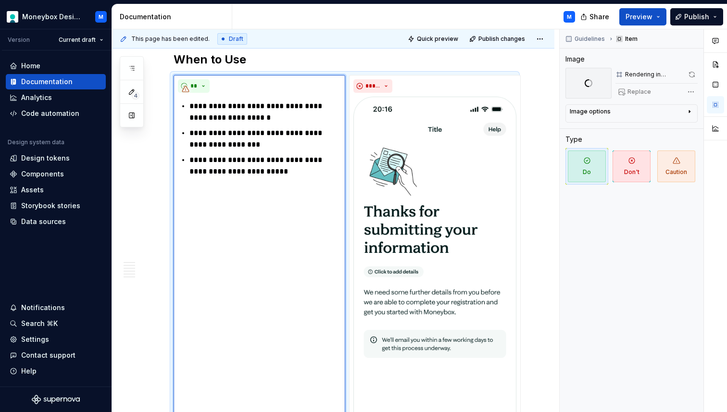
scroll to position [1097, 0]
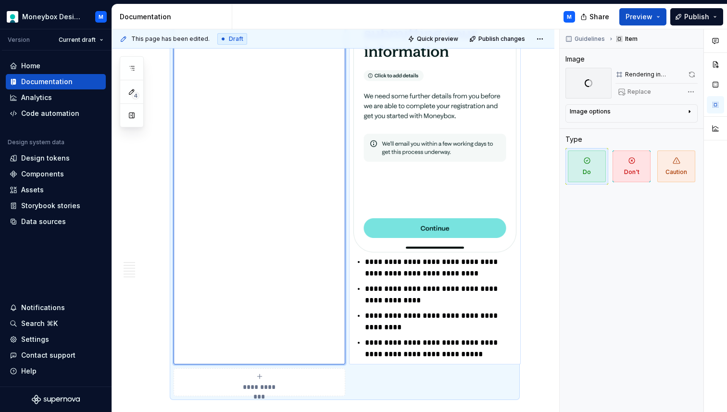
click at [419, 168] on img at bounding box center [435, 76] width 163 height 353
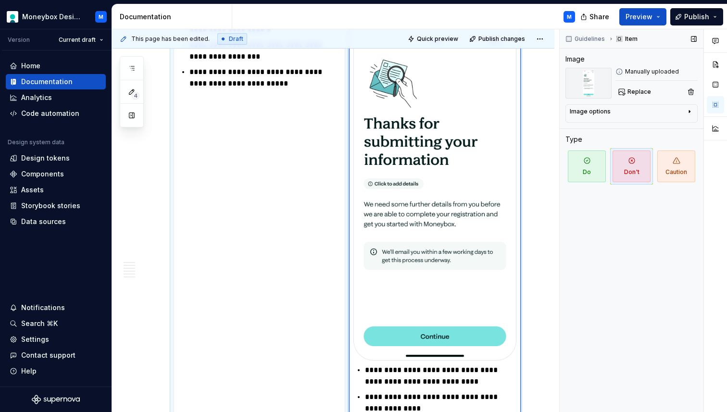
scroll to position [970, 0]
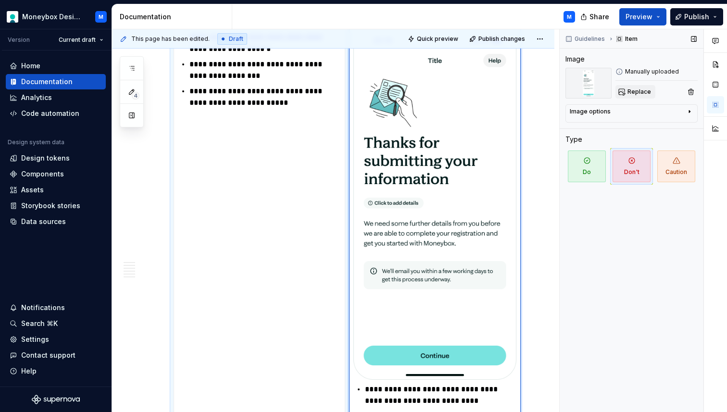
click at [638, 93] on span "Replace" at bounding box center [640, 92] width 24 height 8
type textarea "*"
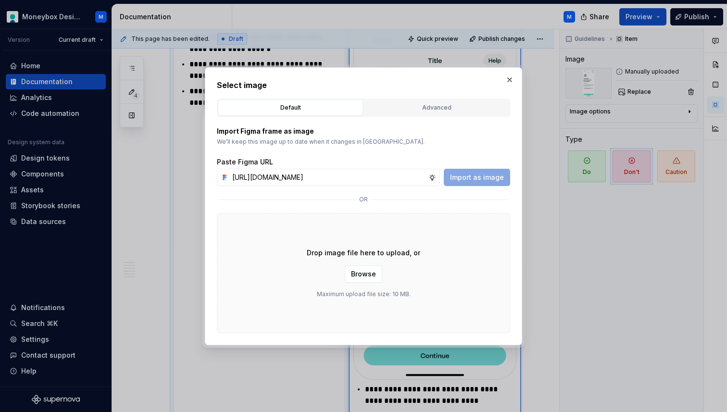
scroll to position [0, 224]
type input "[URL][DOMAIN_NAME]"
click at [474, 174] on span "Import as image" at bounding box center [477, 178] width 54 height 10
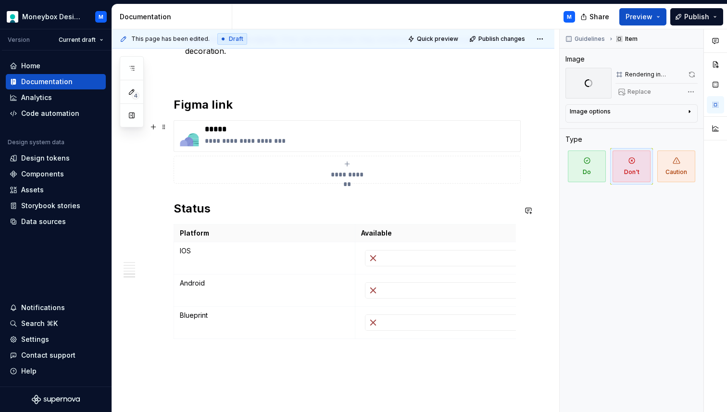
scroll to position [1250, 0]
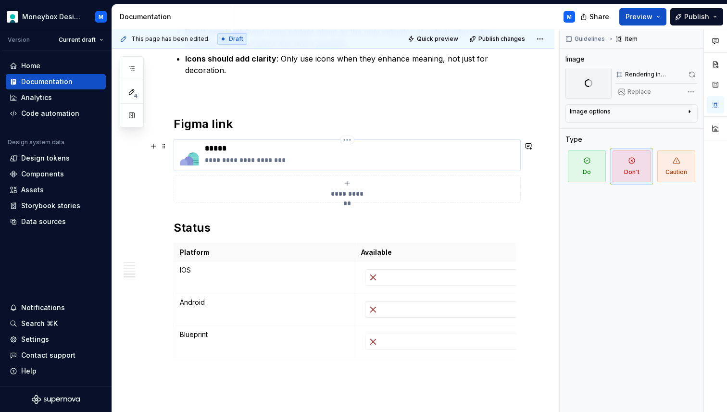
click at [198, 165] on img at bounding box center [189, 155] width 23 height 23
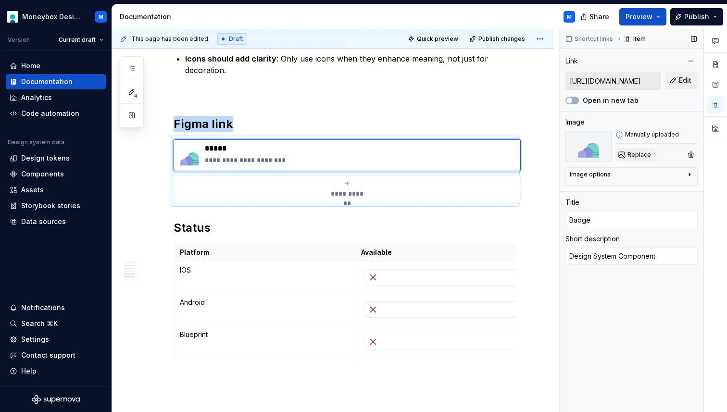
click at [629, 151] on button "Replace" at bounding box center [636, 154] width 40 height 13
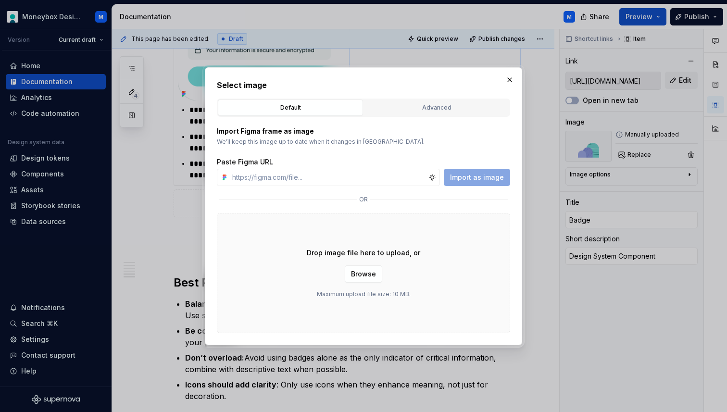
scroll to position [1577, 0]
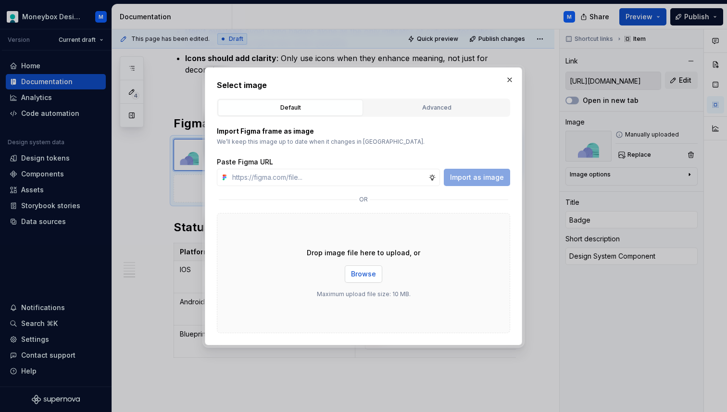
click at [374, 271] on span "Browse" at bounding box center [363, 274] width 25 height 10
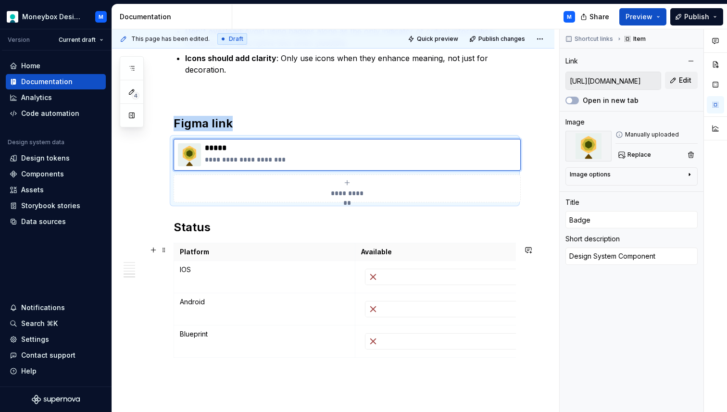
scroll to position [1604, 0]
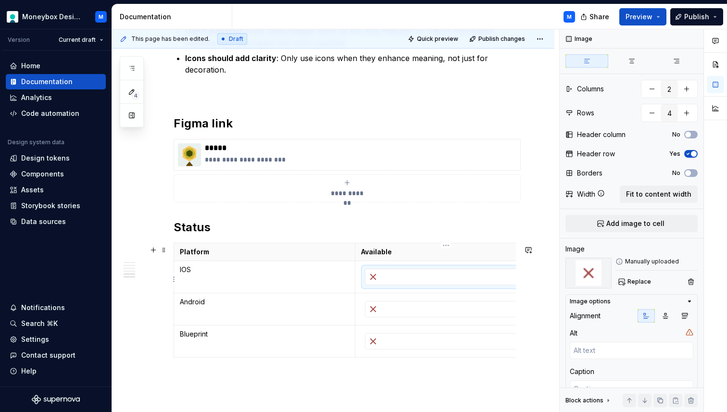
click at [379, 280] on img at bounding box center [373, 276] width 15 height 15
click at [632, 281] on span "Replace" at bounding box center [640, 282] width 24 height 8
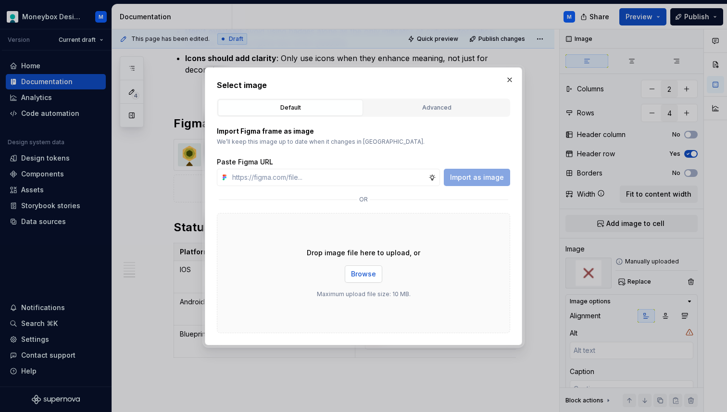
click at [368, 275] on span "Browse" at bounding box center [363, 274] width 25 height 10
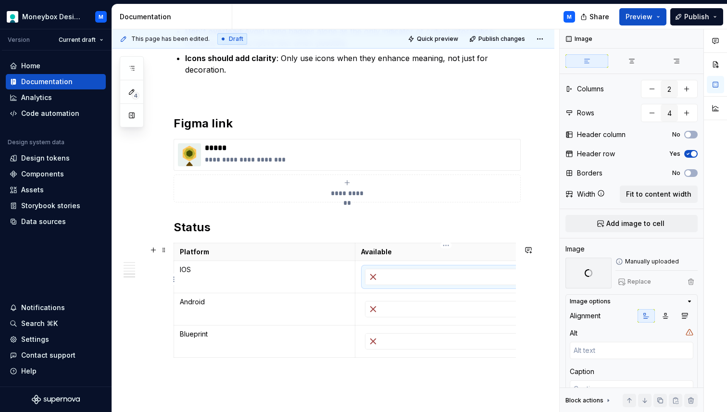
scroll to position [0, 9]
click at [393, 311] on div at bounding box center [437, 303] width 161 height 15
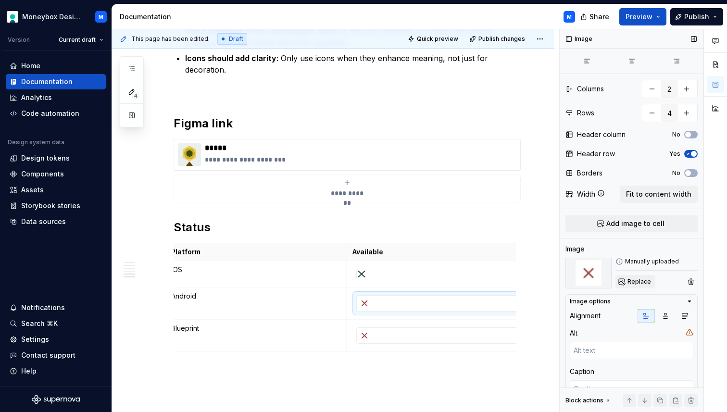
click at [635, 281] on span "Replace" at bounding box center [640, 282] width 24 height 8
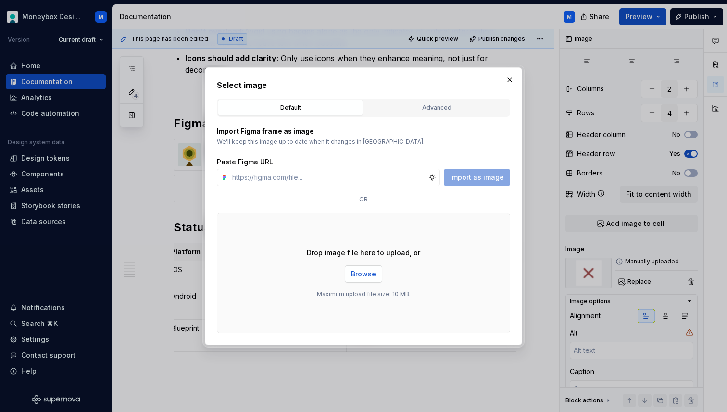
click at [359, 275] on span "Browse" at bounding box center [363, 274] width 25 height 10
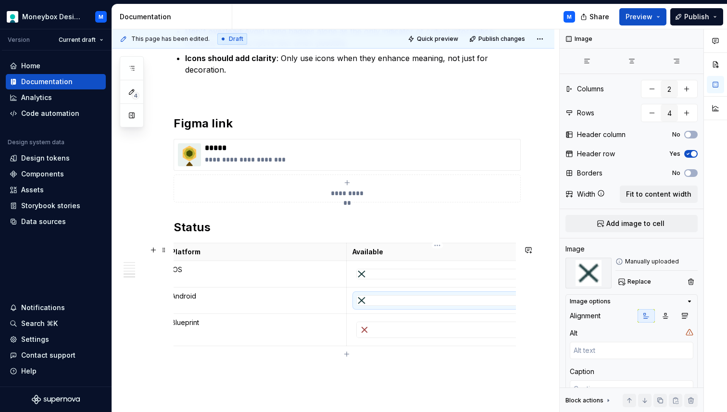
click at [370, 338] on img at bounding box center [364, 329] width 15 height 15
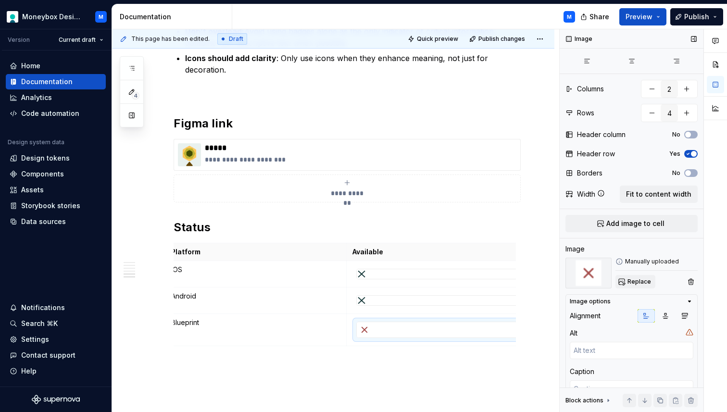
click at [641, 283] on span "Replace" at bounding box center [640, 282] width 24 height 8
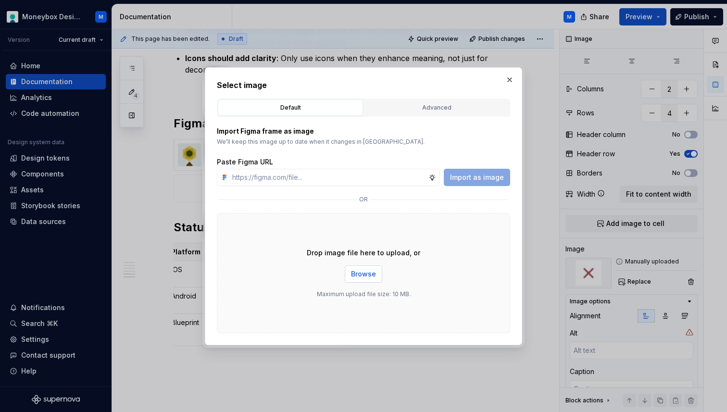
click at [359, 279] on button "Browse" at bounding box center [364, 274] width 38 height 17
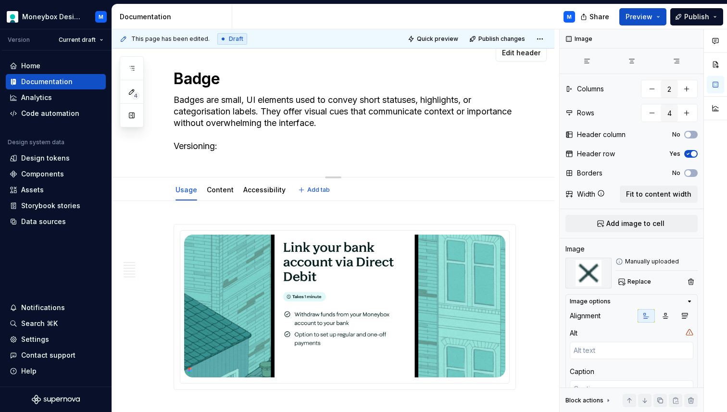
scroll to position [0, 0]
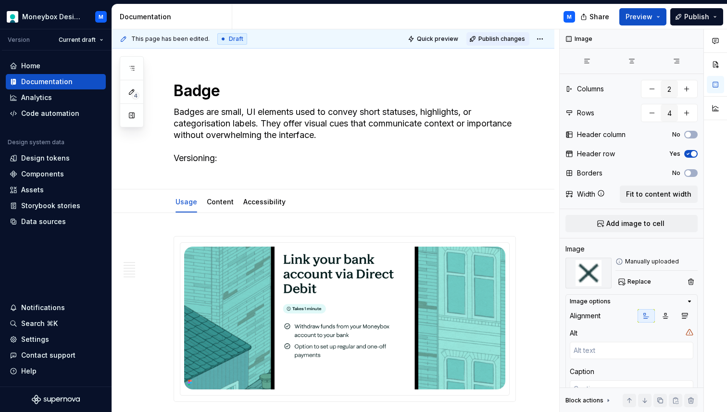
click at [494, 35] on span "Publish changes" at bounding box center [502, 39] width 47 height 8
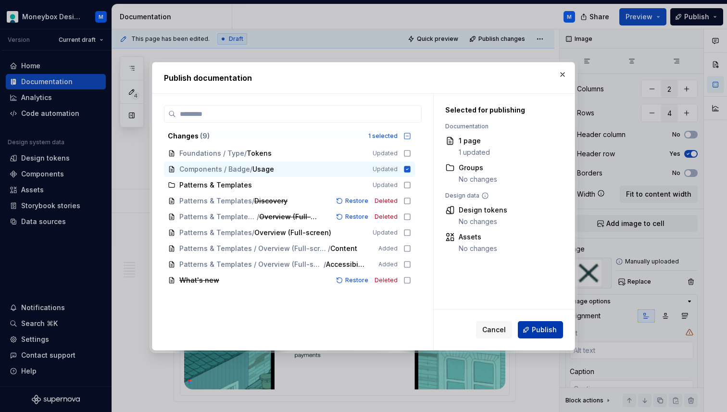
click at [528, 333] on button "Publish" at bounding box center [540, 329] width 45 height 17
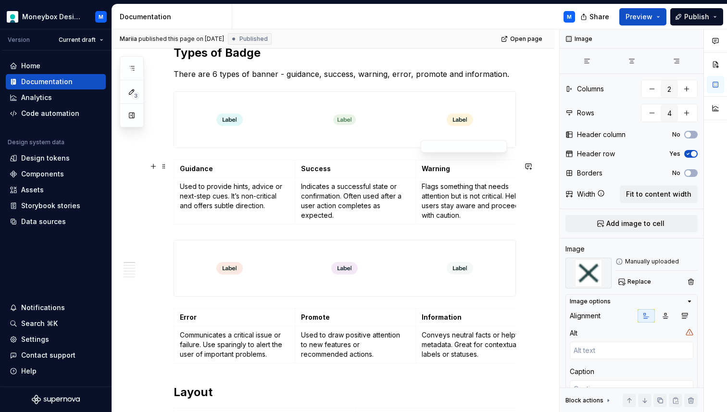
scroll to position [417, 0]
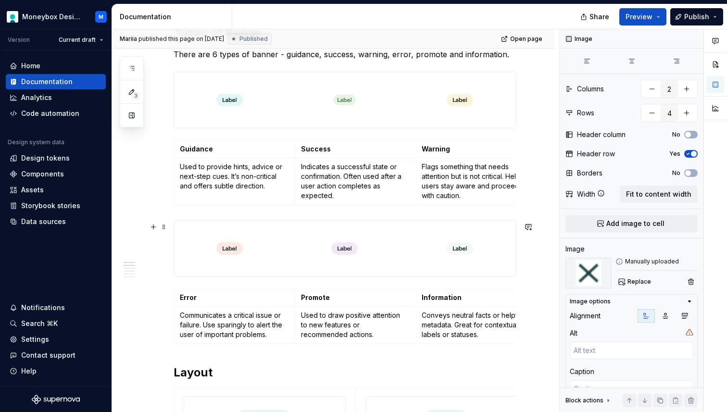
type textarea "*"
